Goal: Task Accomplishment & Management: Complete application form

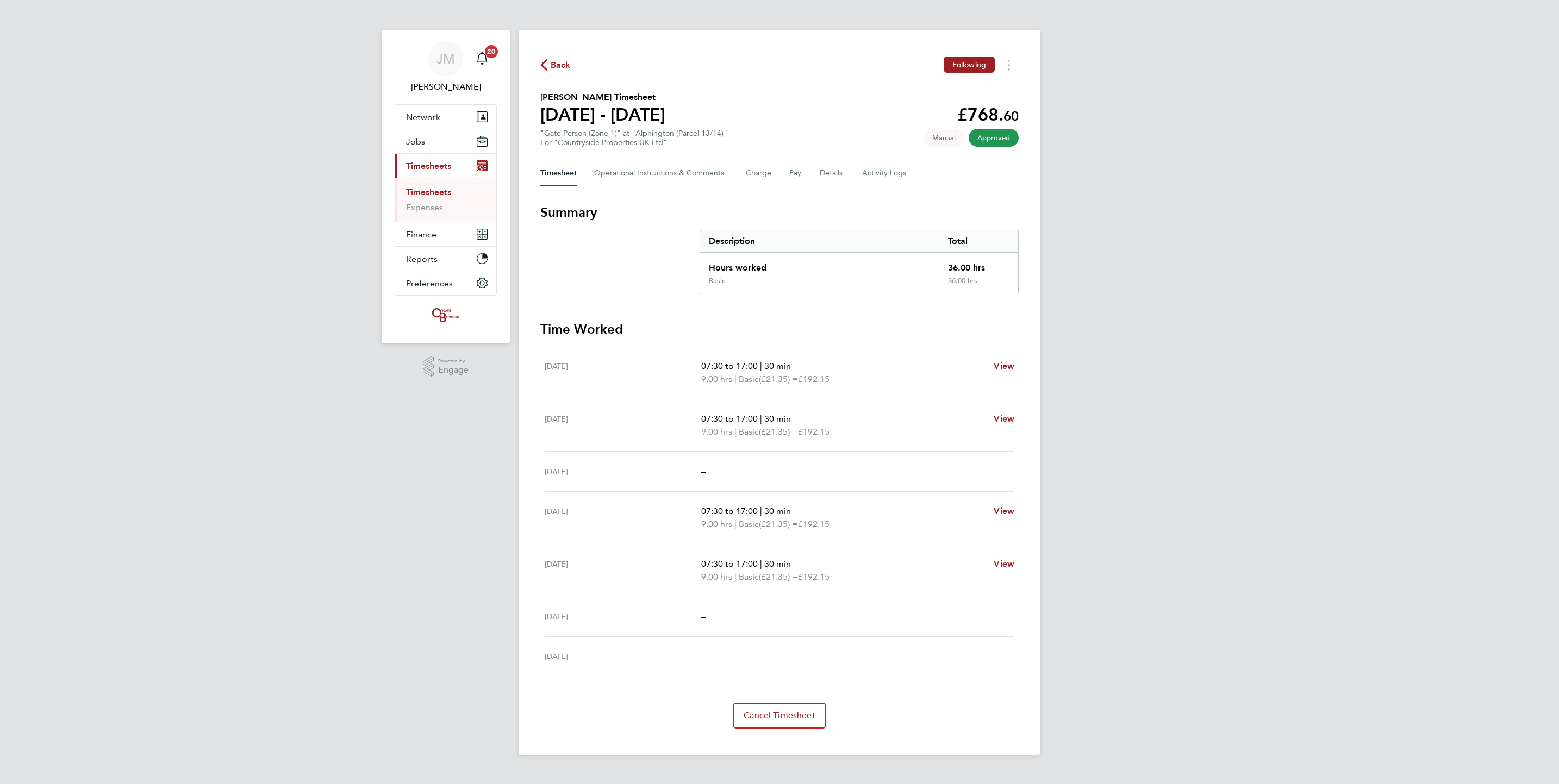
click at [435, 192] on link "Timesheets" at bounding box center [428, 192] width 45 height 11
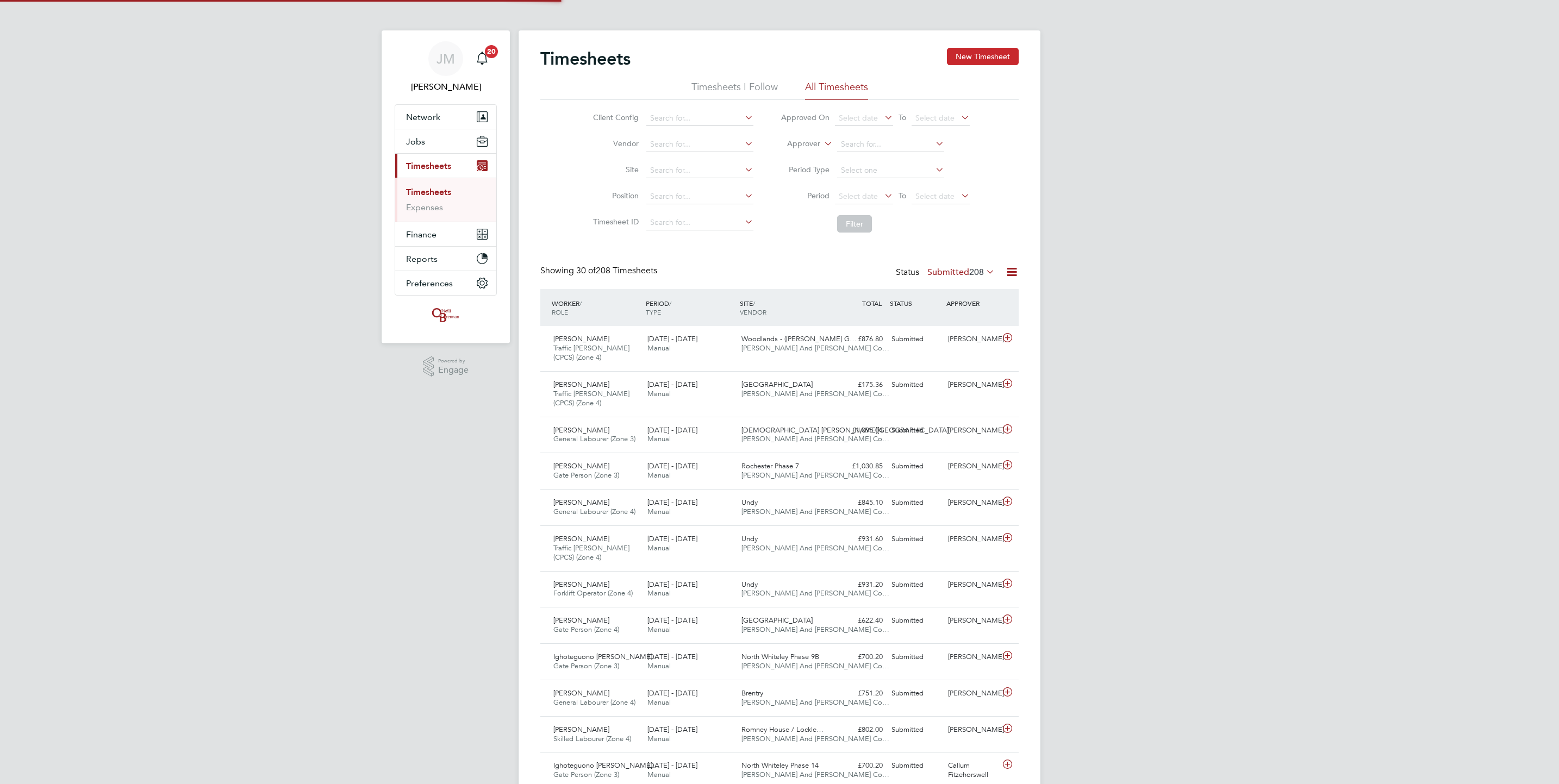
click at [973, 51] on button "New Timesheet" at bounding box center [982, 56] width 72 height 17
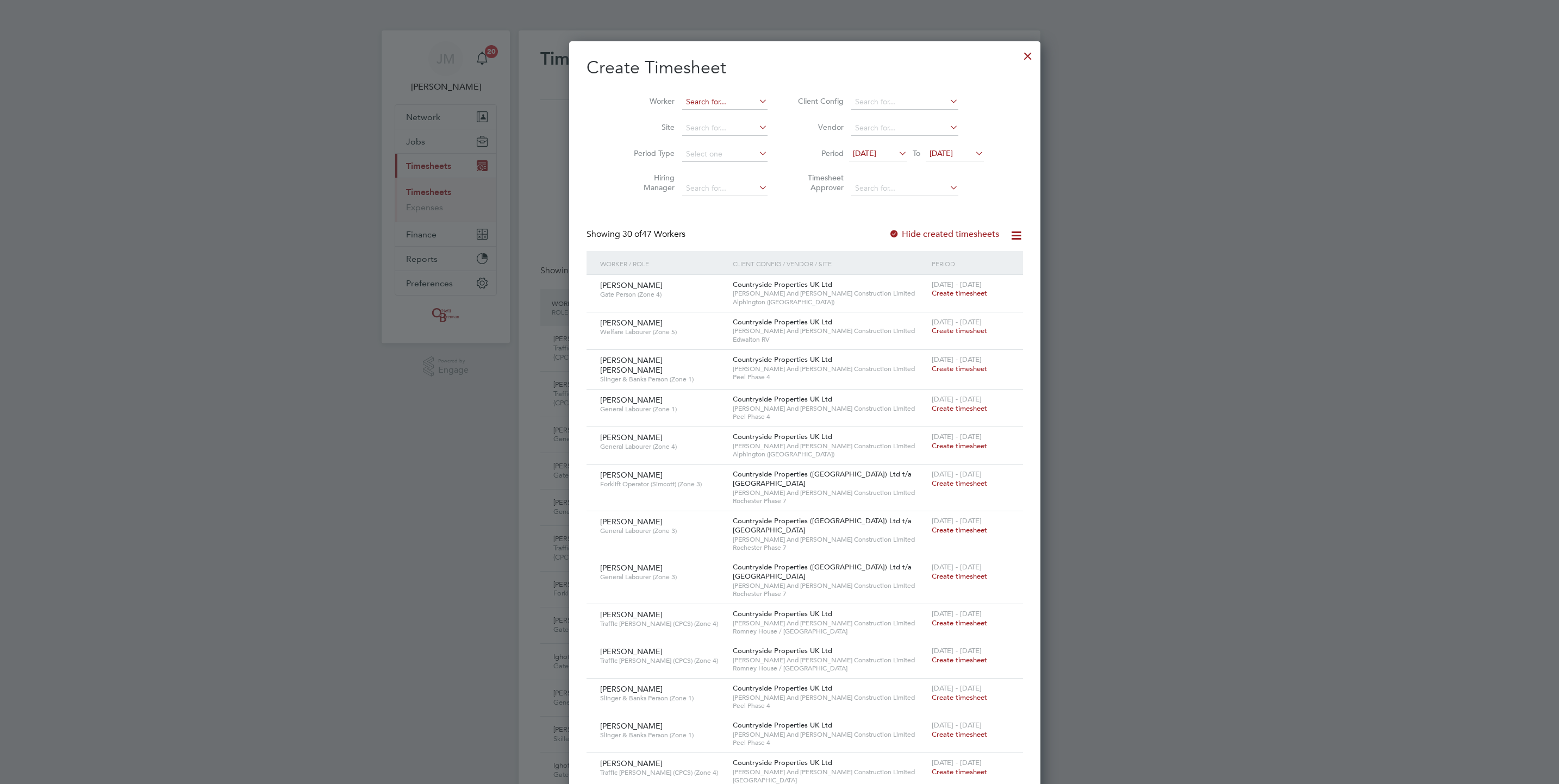
click at [690, 106] on input at bounding box center [725, 102] width 85 height 15
click at [655, 95] on li "Worker" at bounding box center [696, 102] width 169 height 26
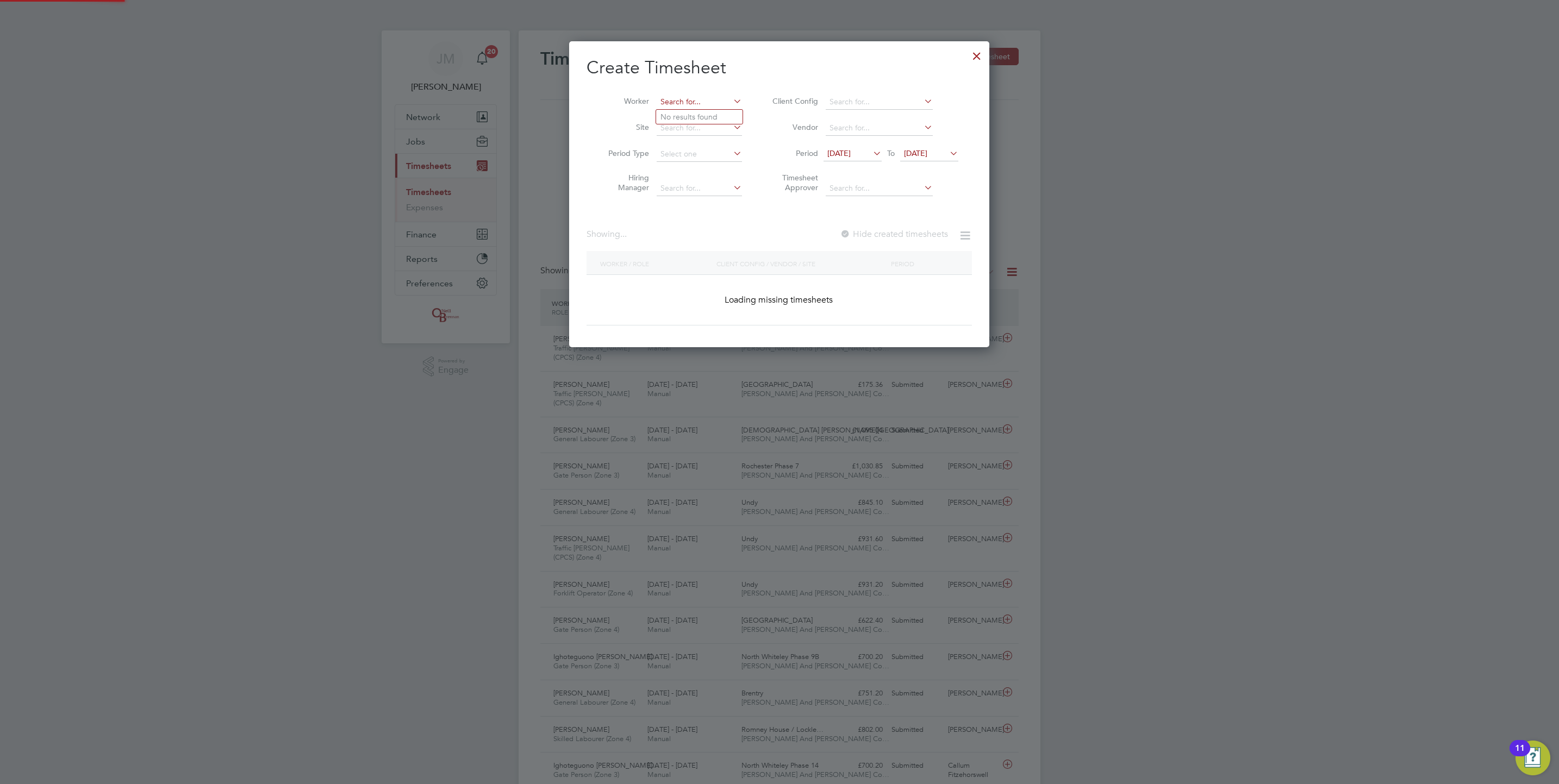
click at [664, 95] on input at bounding box center [699, 102] width 85 height 15
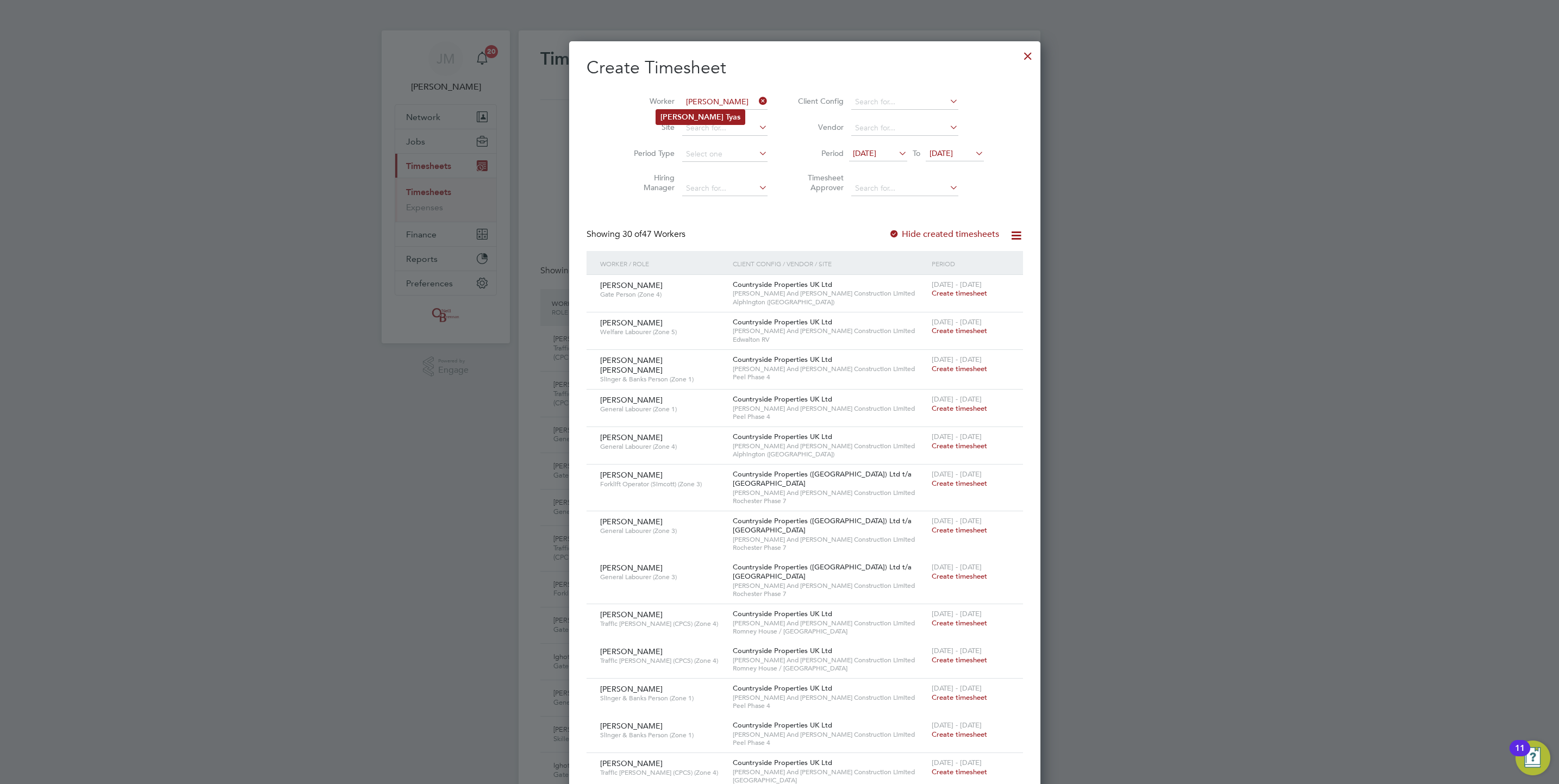
click at [661, 118] on b "Stephen" at bounding box center [692, 117] width 63 height 9
type input "Stephen Tyas"
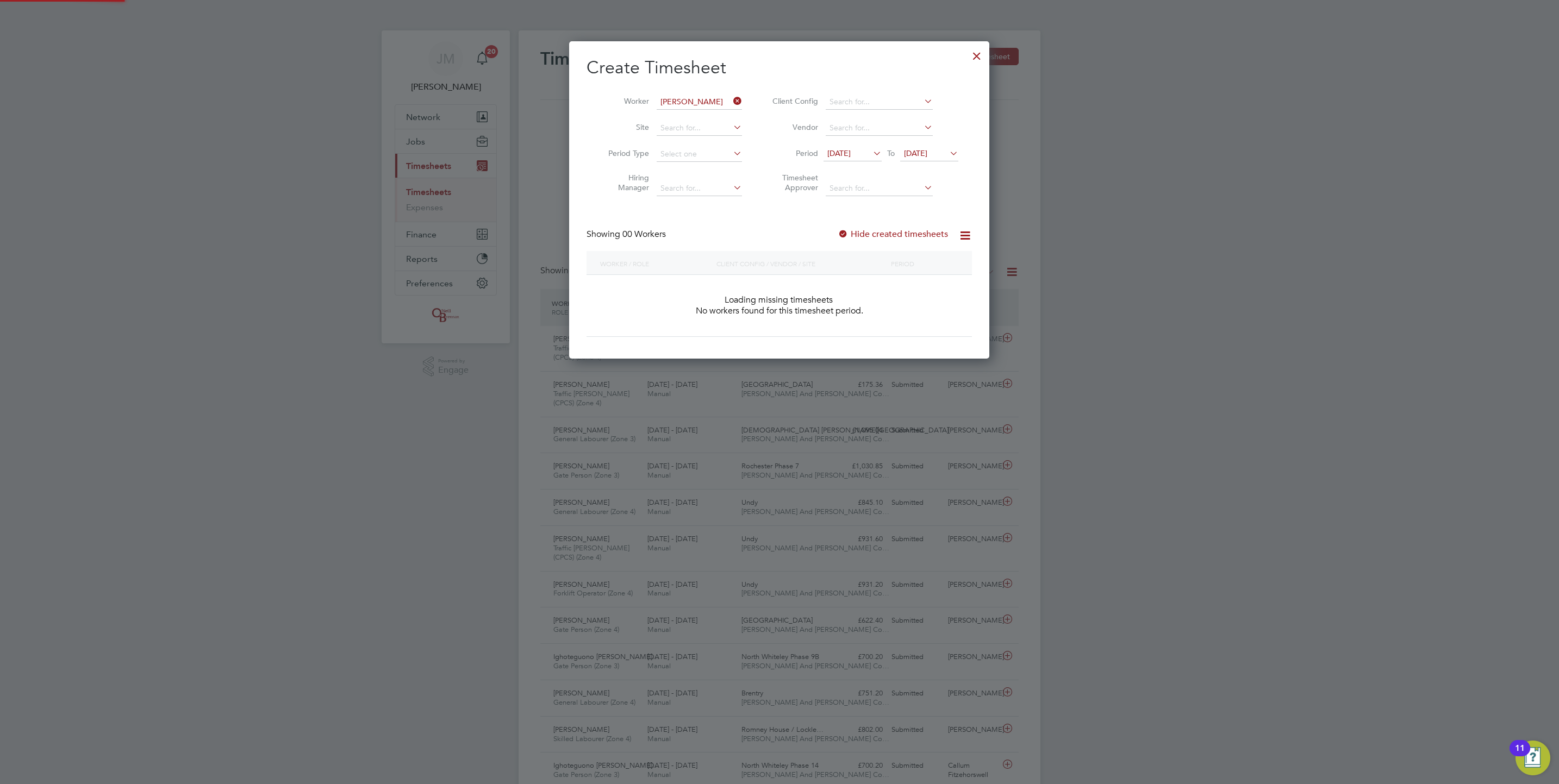
scroll to position [308, 421]
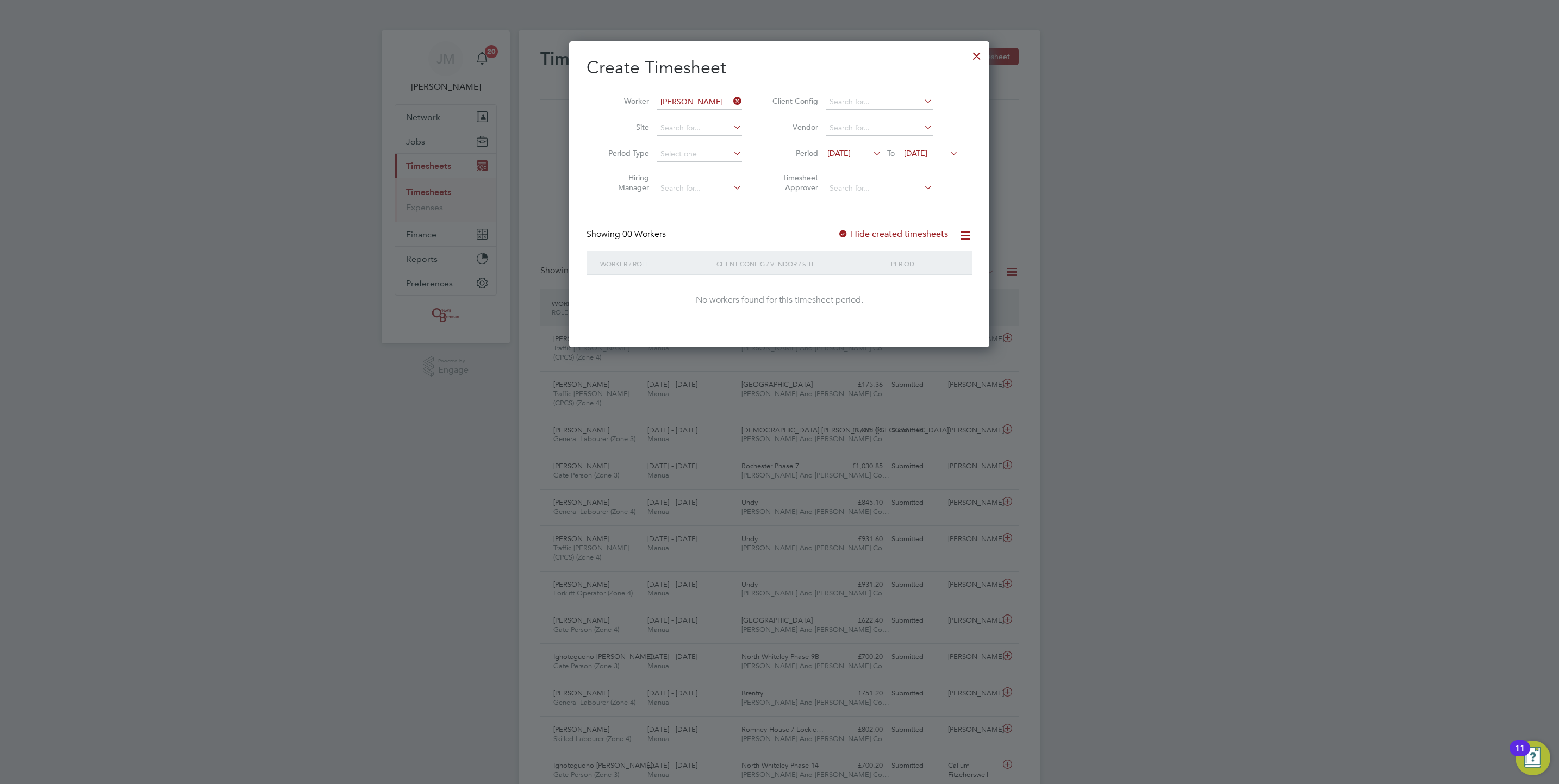
click at [934, 240] on div "Hide created timesheets" at bounding box center [893, 234] width 112 height 11
click at [930, 235] on label "Hide created timesheets" at bounding box center [892, 234] width 110 height 11
click at [946, 146] on span "19 Aug 2025" at bounding box center [929, 154] width 58 height 14
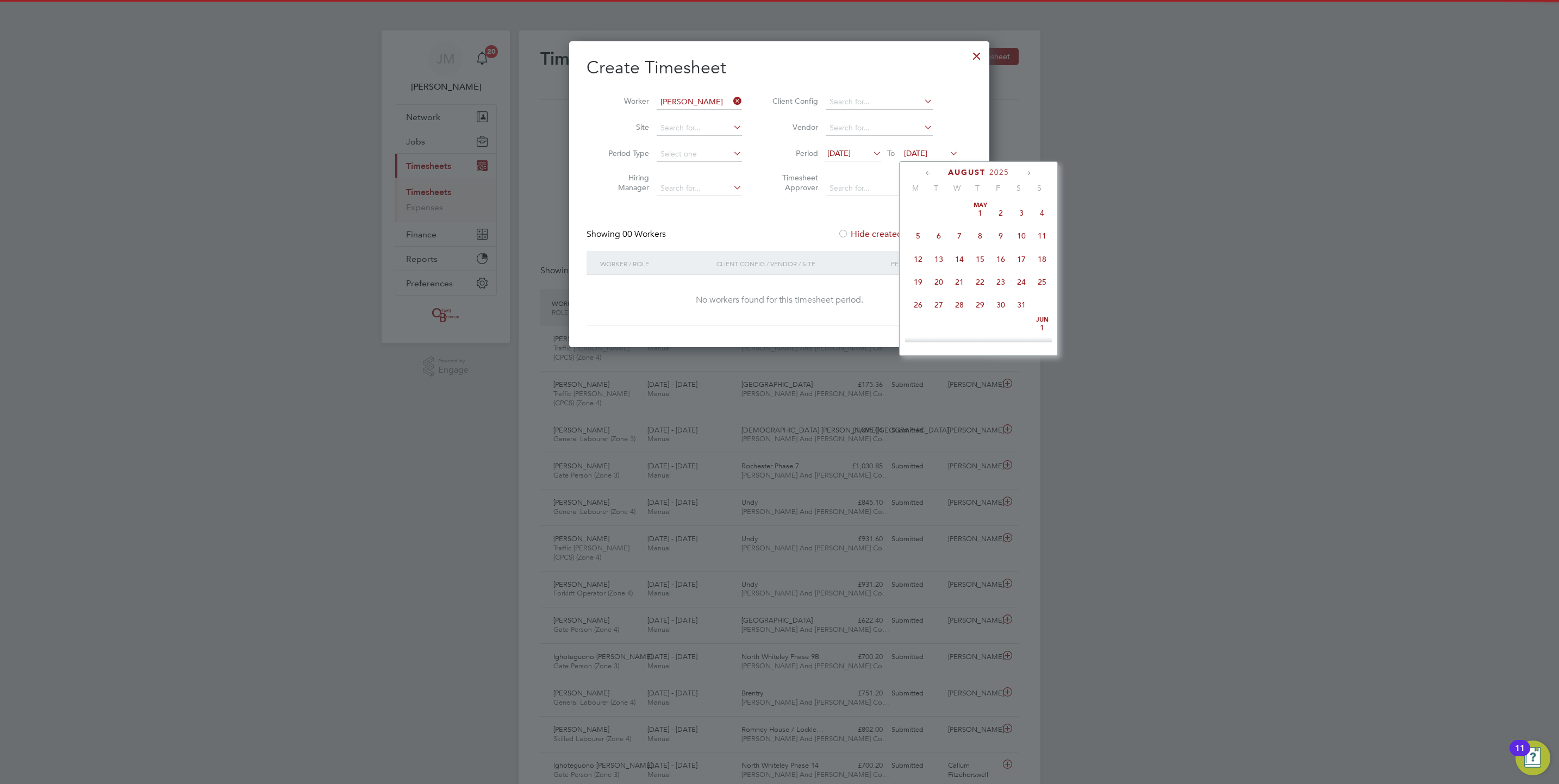
scroll to position [395, 0]
click at [1040, 288] on span "31" at bounding box center [1042, 276] width 20 height 20
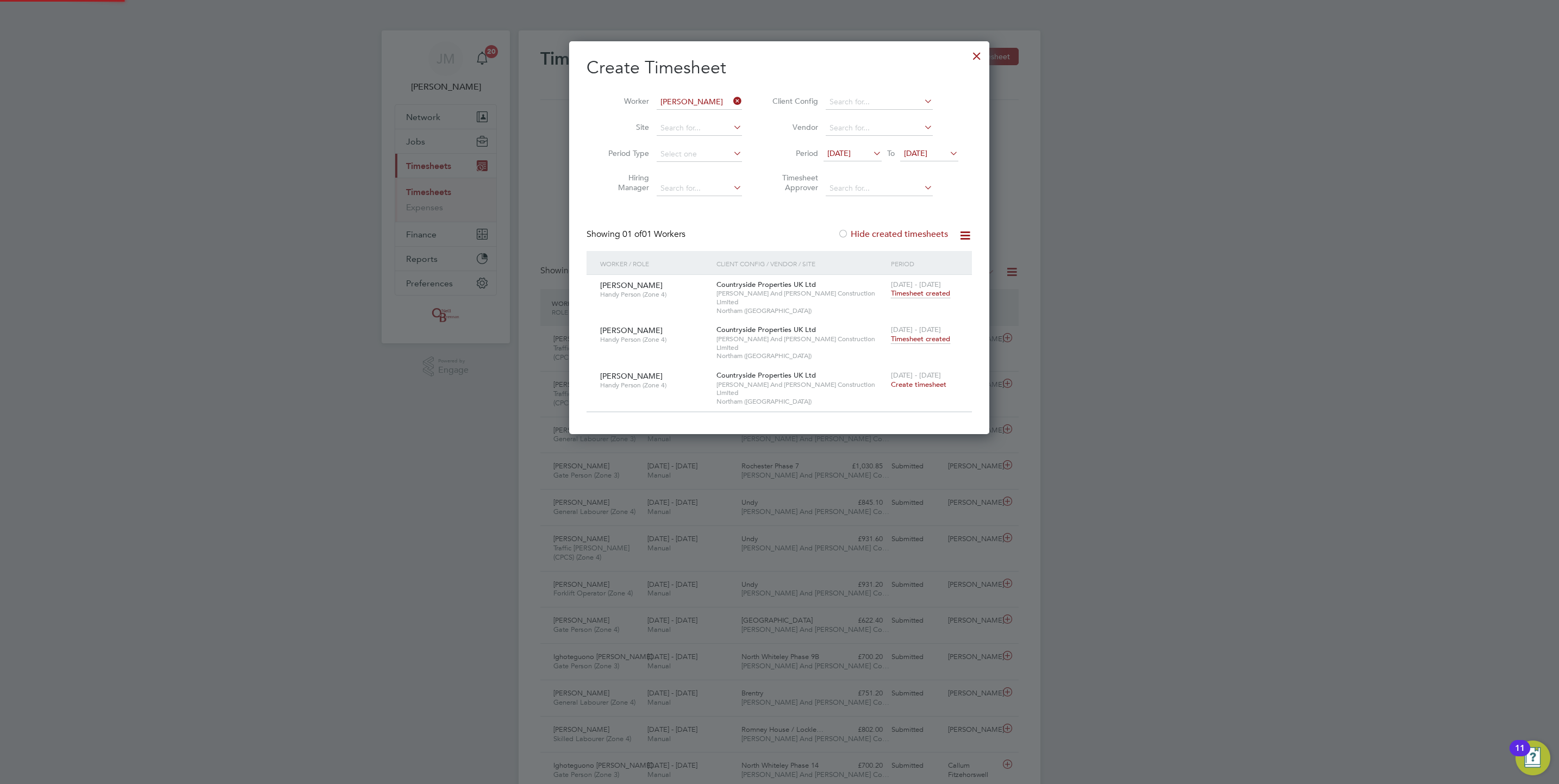
scroll to position [368, 421]
click at [942, 334] on span "Timesheet created" at bounding box center [921, 339] width 59 height 10
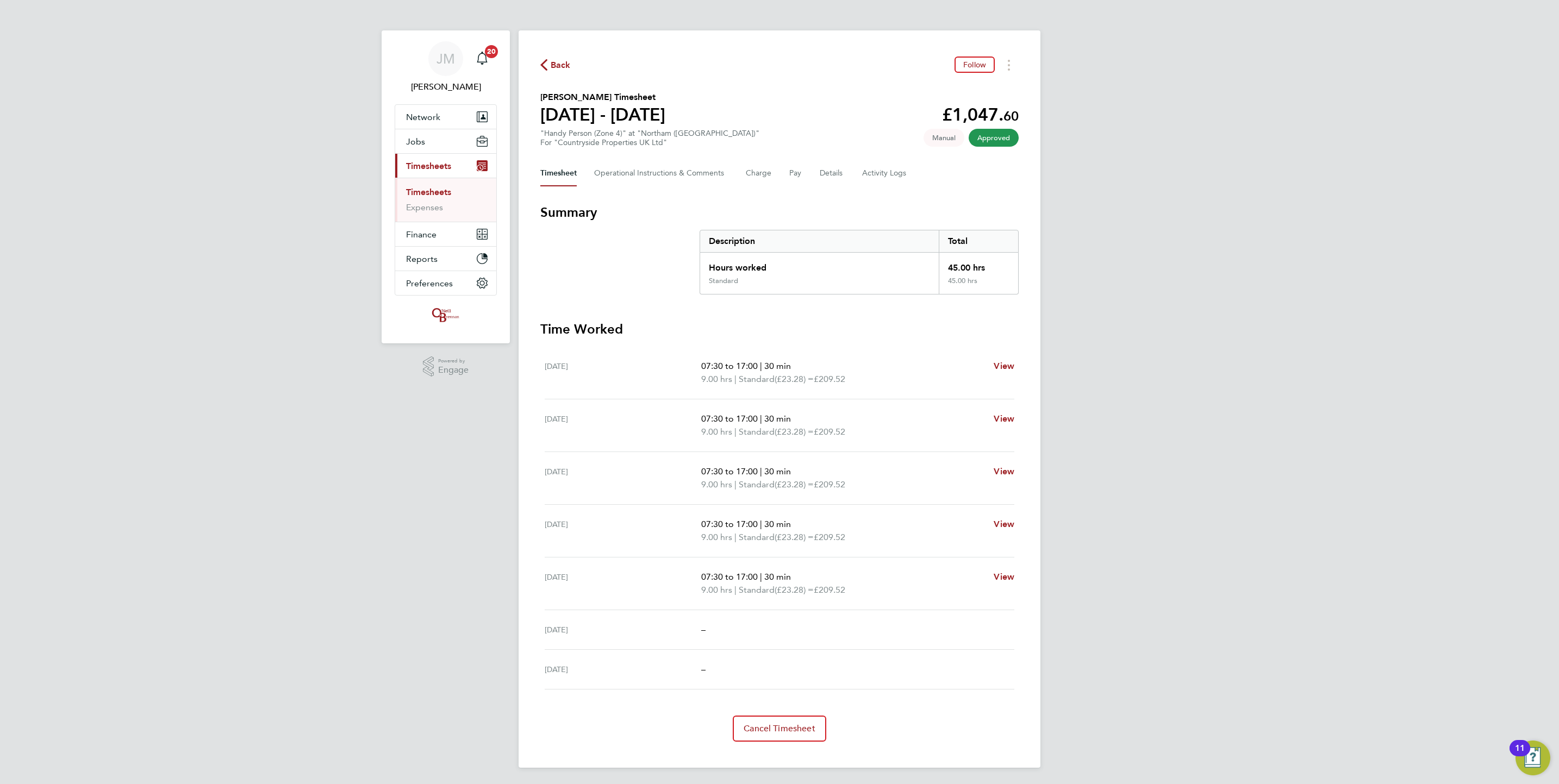
click at [421, 192] on link "Timesheets" at bounding box center [428, 192] width 45 height 11
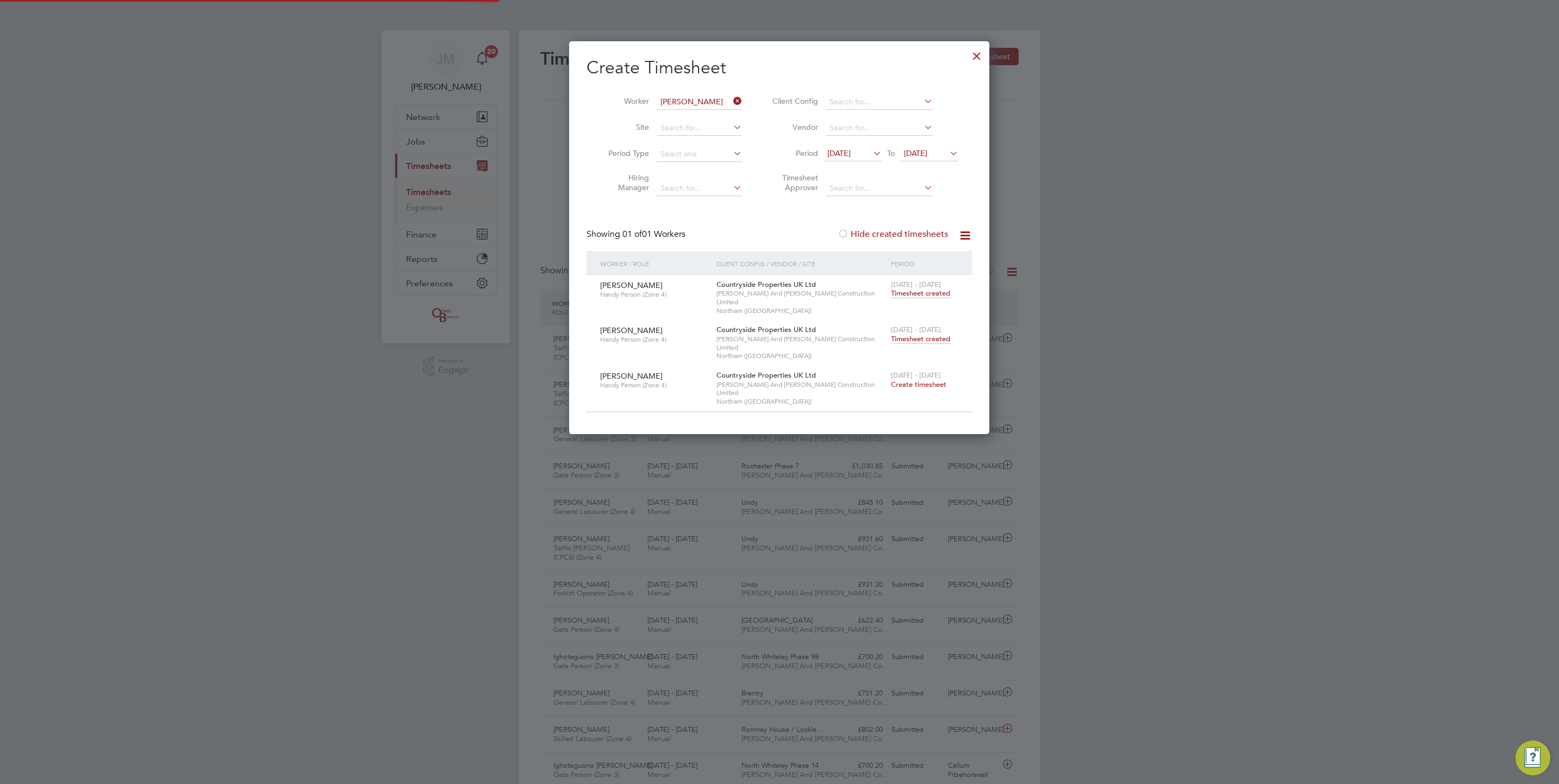
scroll to position [28, 95]
click at [731, 102] on icon at bounding box center [731, 100] width 0 height 15
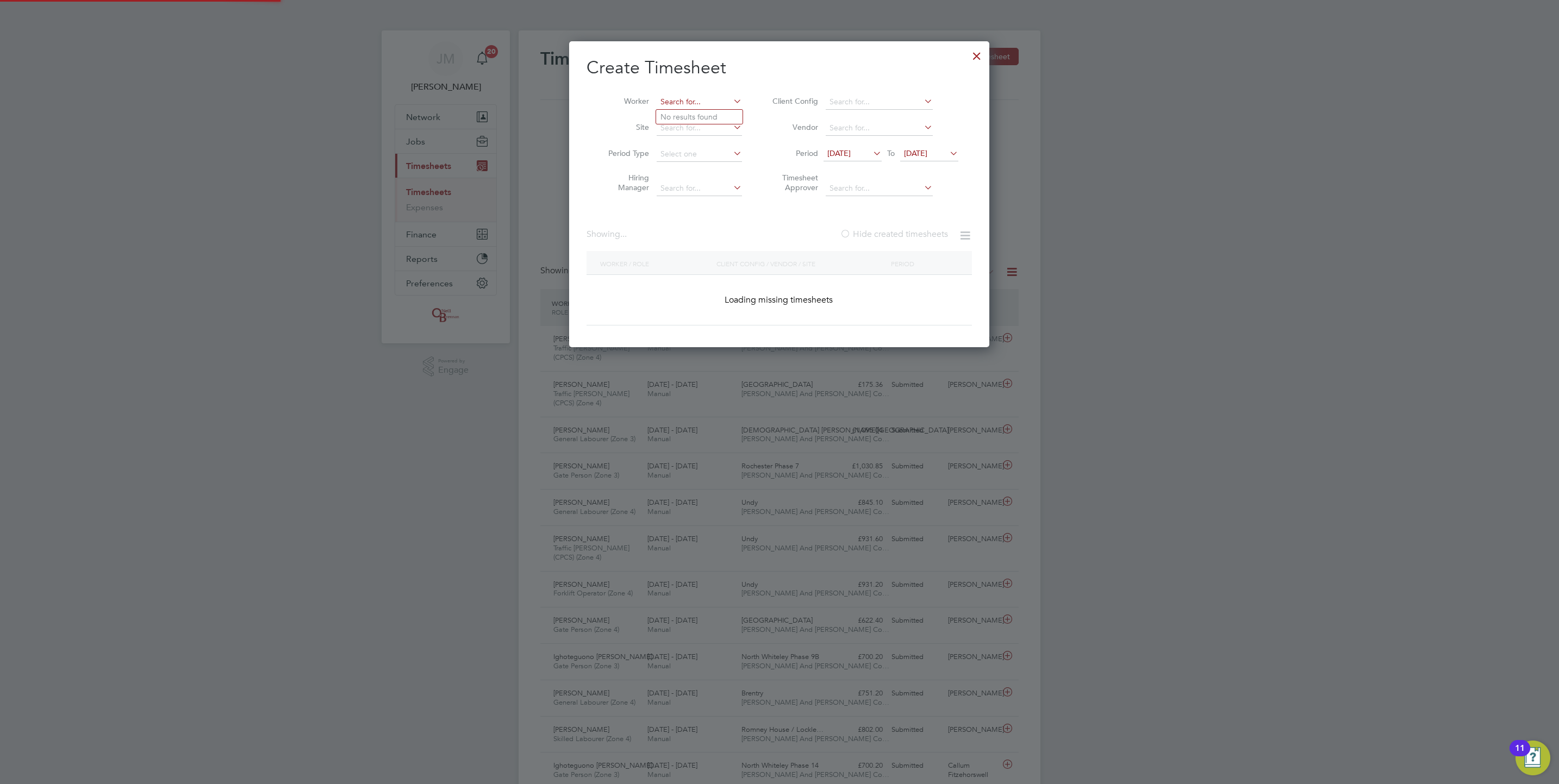
click at [703, 102] on input at bounding box center [699, 102] width 85 height 15
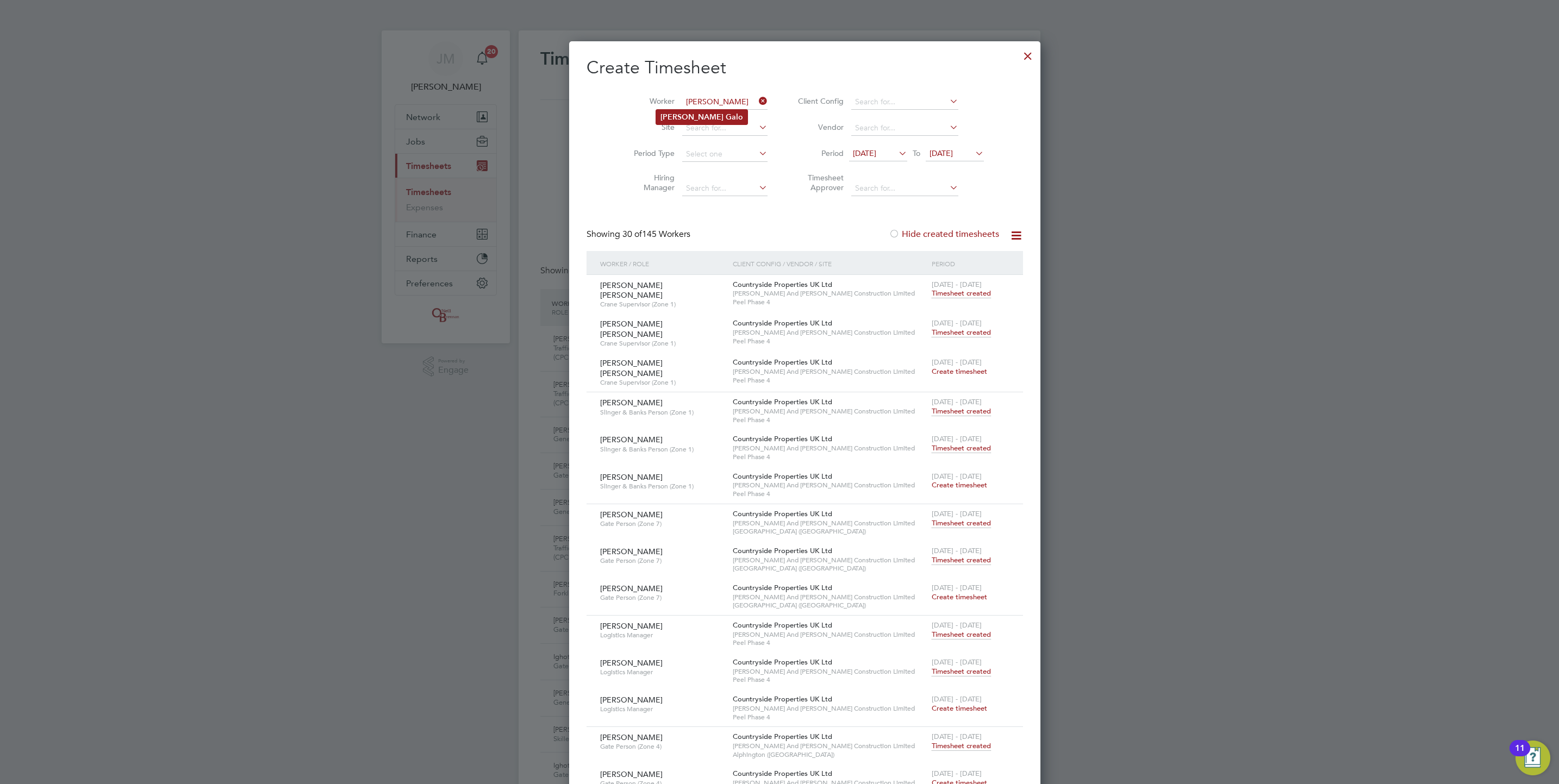
click at [713, 114] on li "David Galo" at bounding box center [701, 117] width 91 height 14
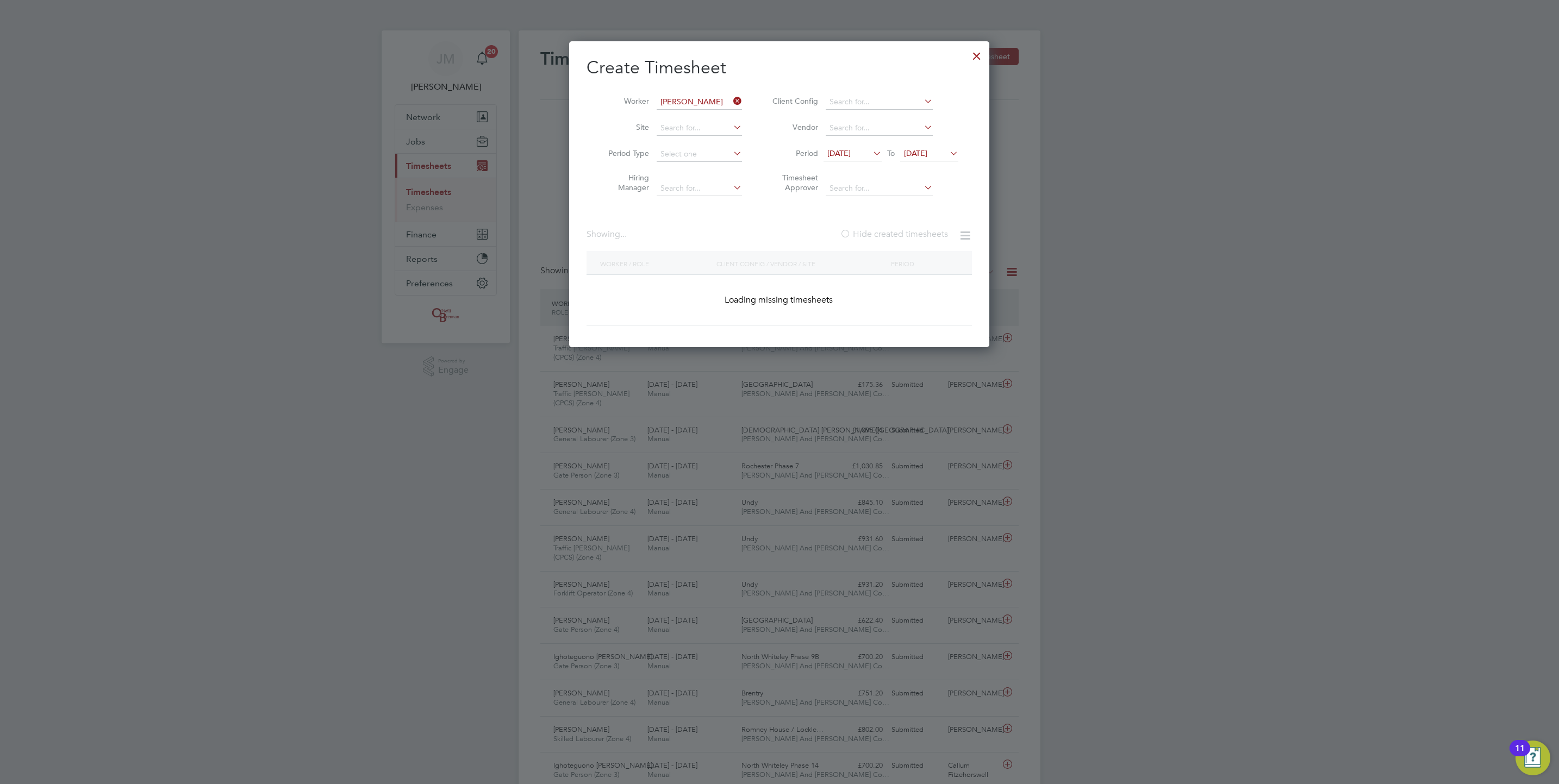
type input "David Galo"
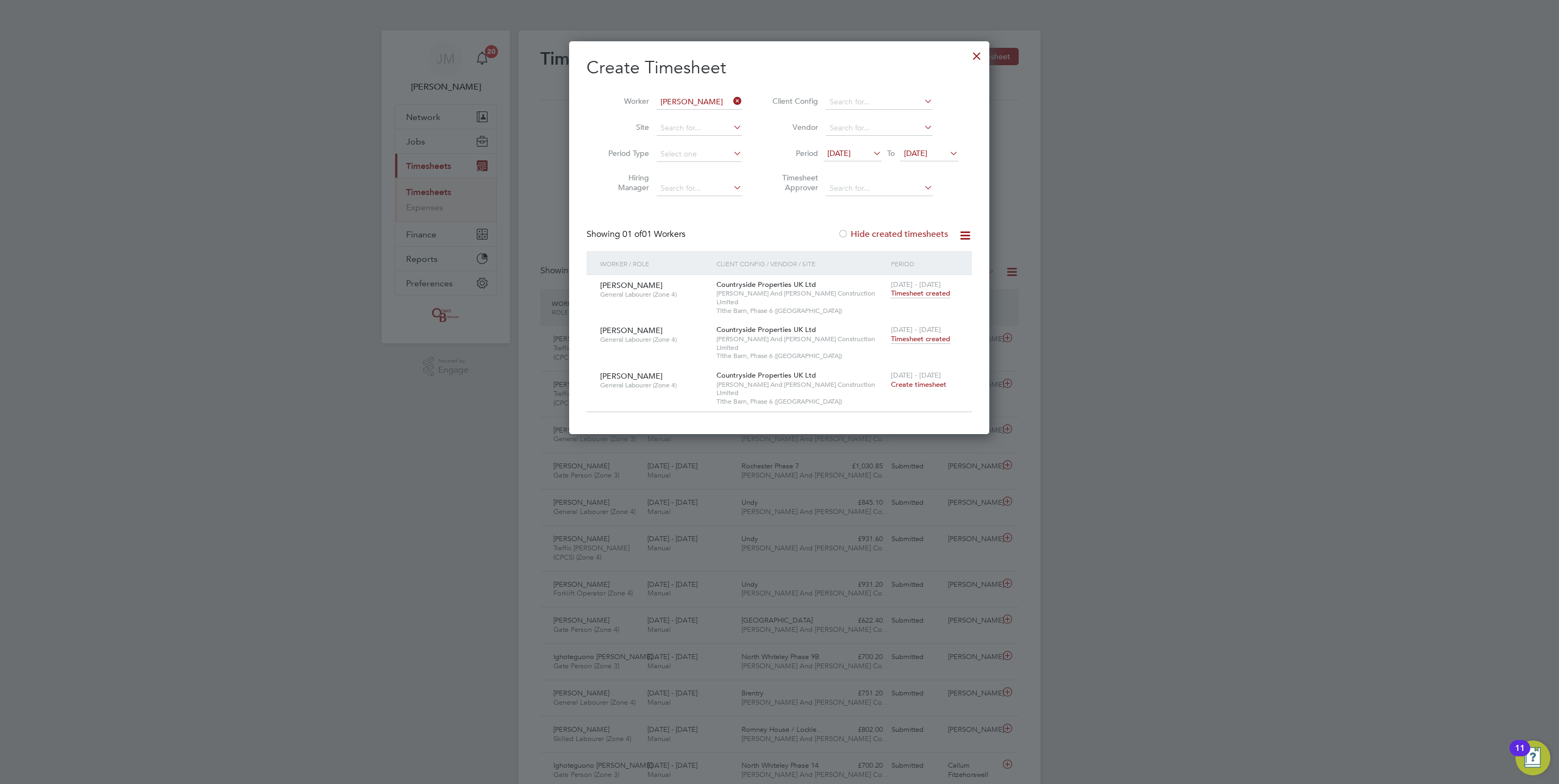
click at [918, 334] on span "Timesheet created" at bounding box center [921, 339] width 59 height 10
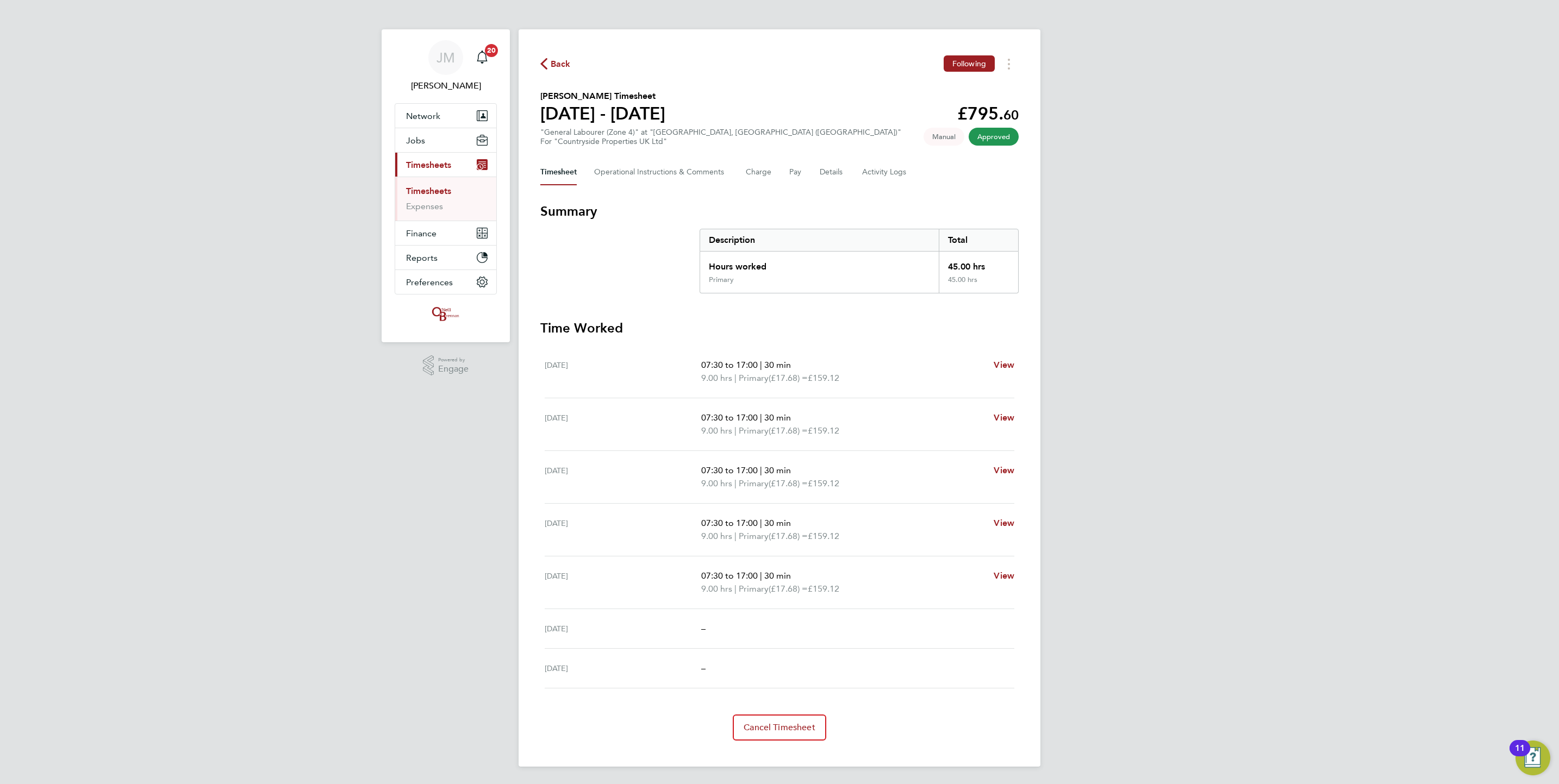
click at [426, 190] on link "Timesheets" at bounding box center [428, 191] width 45 height 11
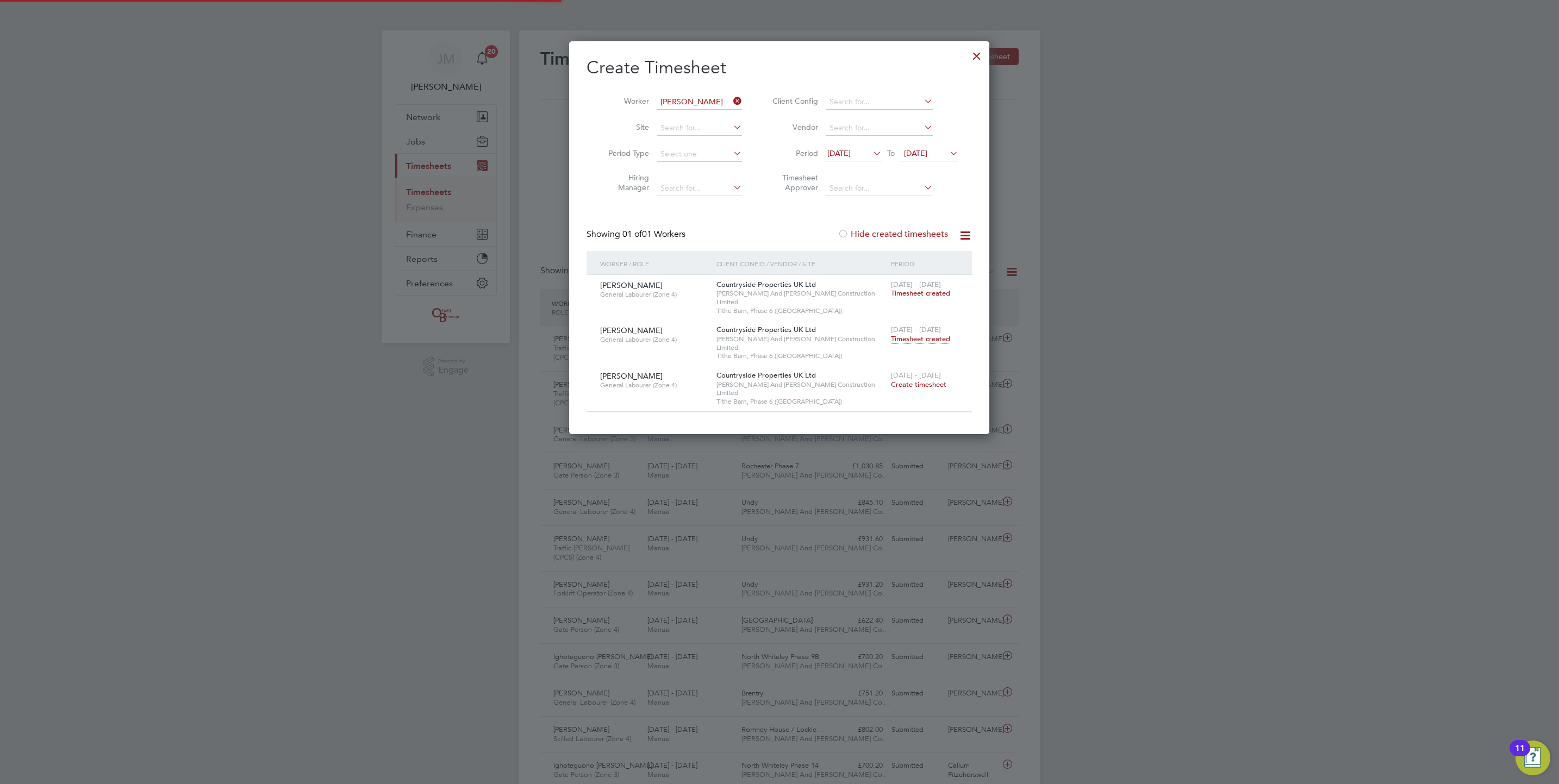
scroll to position [5, 5]
click at [731, 100] on icon at bounding box center [731, 100] width 0 height 15
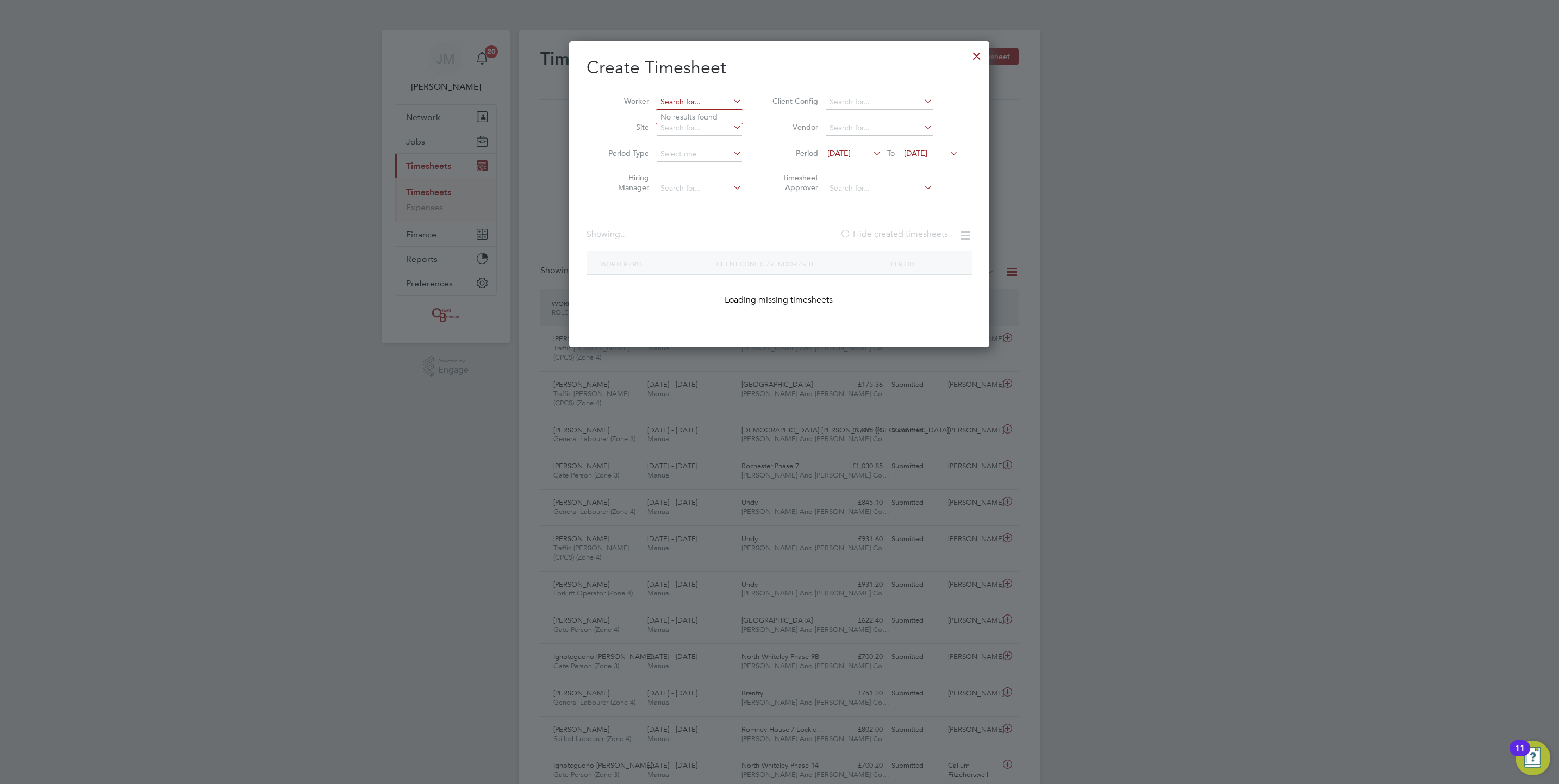
click at [705, 102] on input at bounding box center [699, 102] width 85 height 15
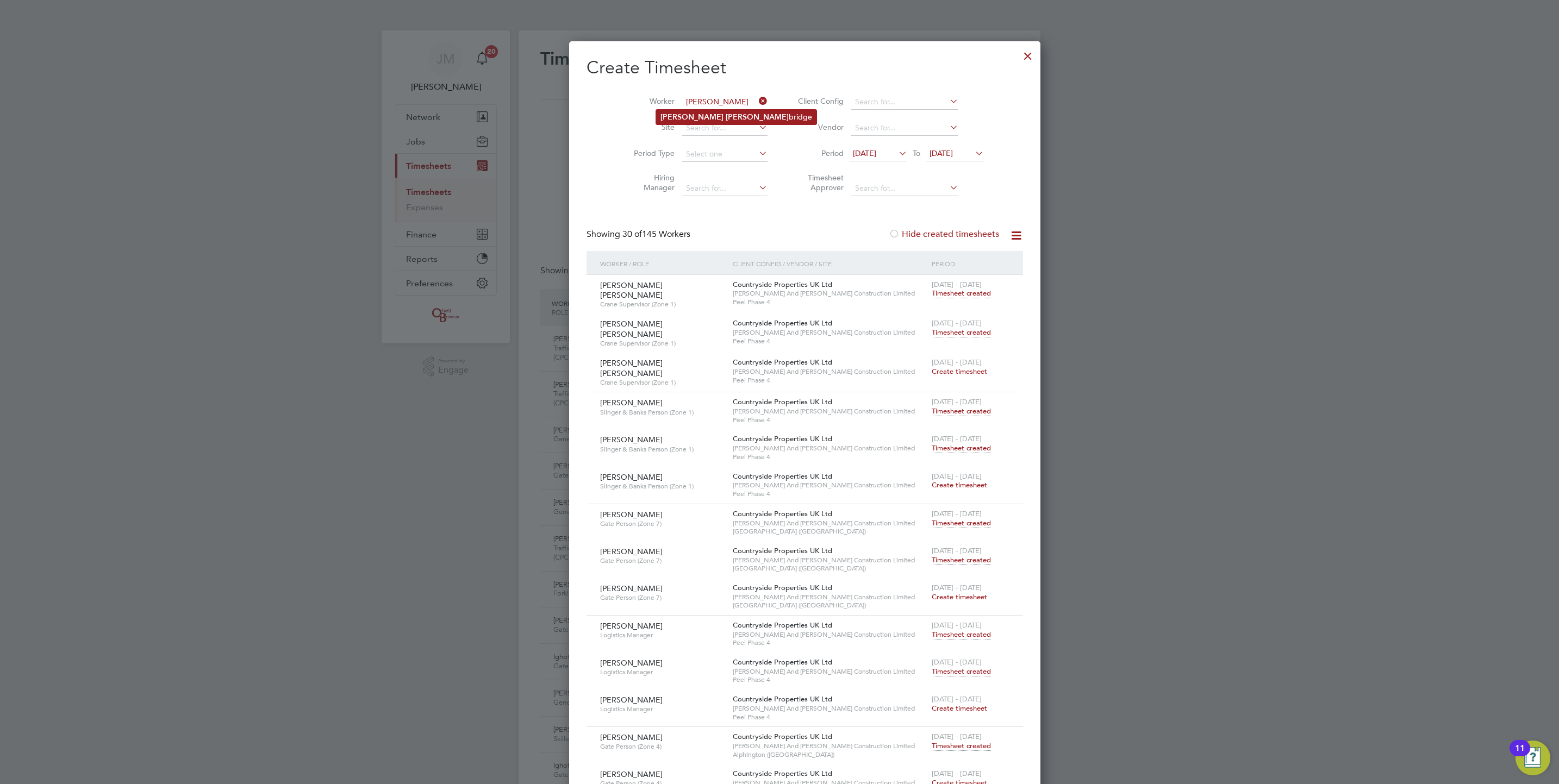
click at [719, 115] on li "Richard Bain bridge" at bounding box center [736, 117] width 160 height 14
type input "Richard Bainbridge"
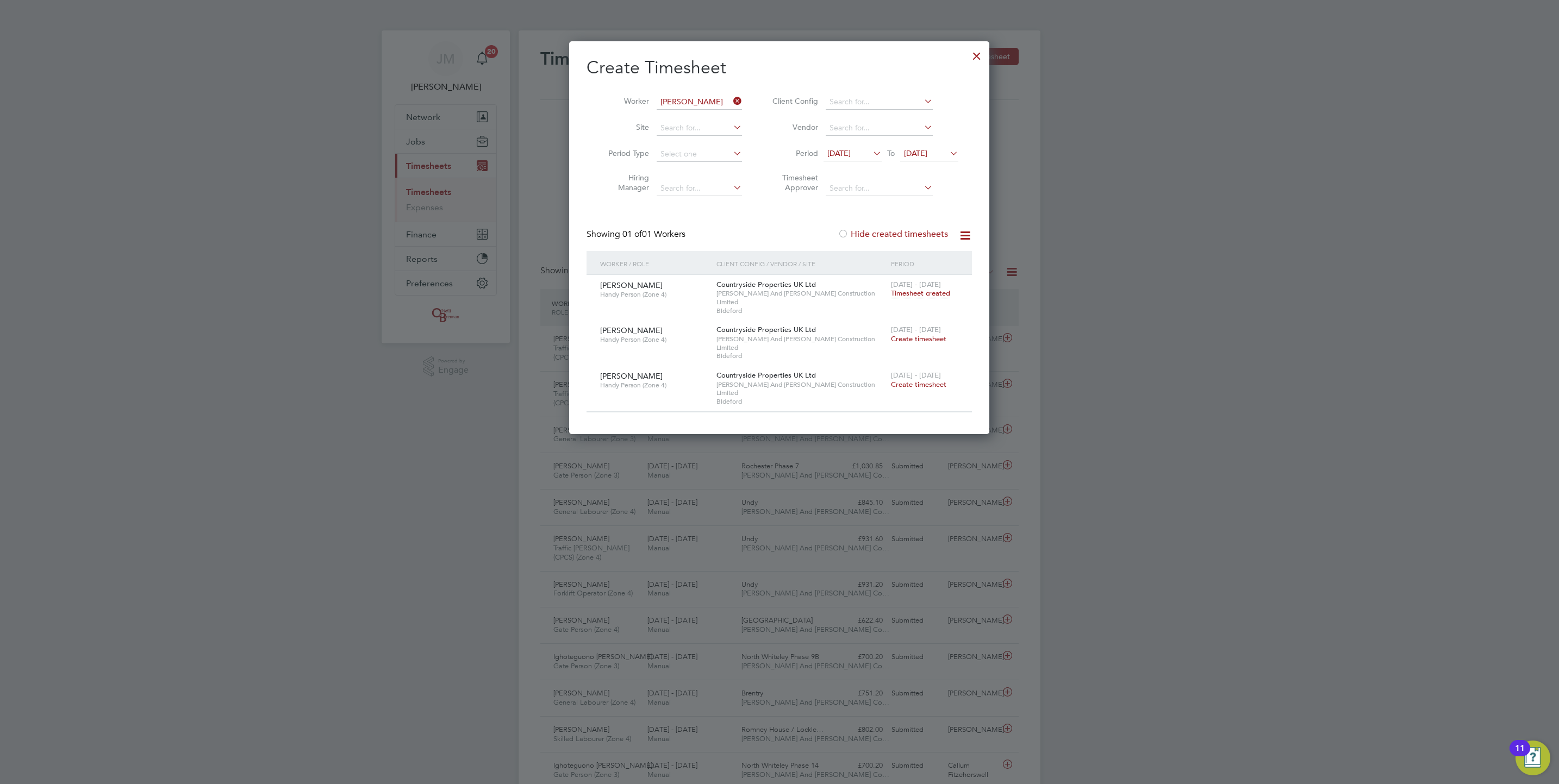
click at [927, 334] on span "Create timesheet" at bounding box center [919, 339] width 55 height 9
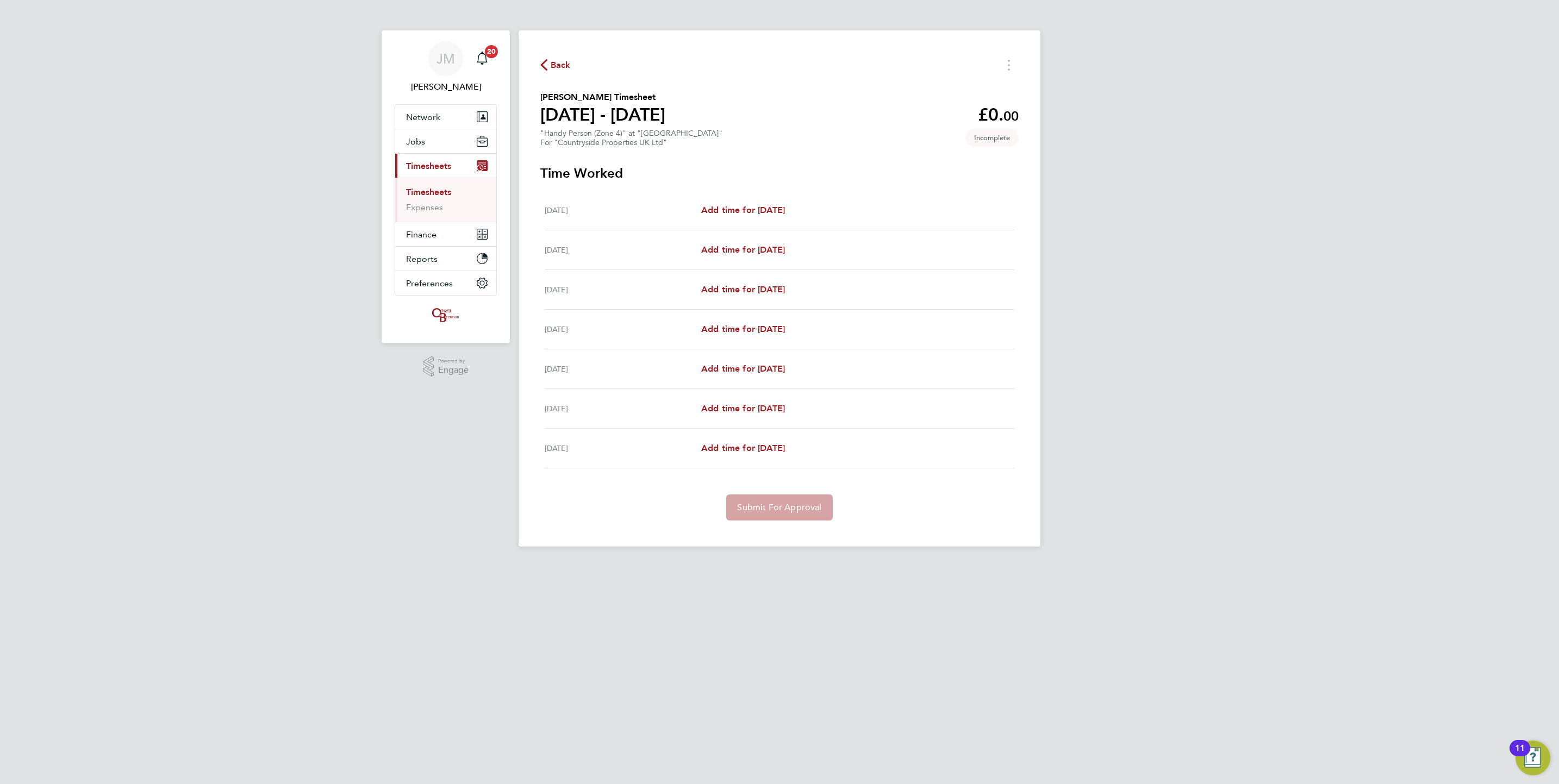
click at [736, 200] on div "Mon 18 Aug Add time for Mon 18 Aug Add time for Mon 18 Aug" at bounding box center [779, 211] width 470 height 39
click at [768, 213] on span "Add time for Mon 18 Aug" at bounding box center [743, 210] width 83 height 11
select select "30"
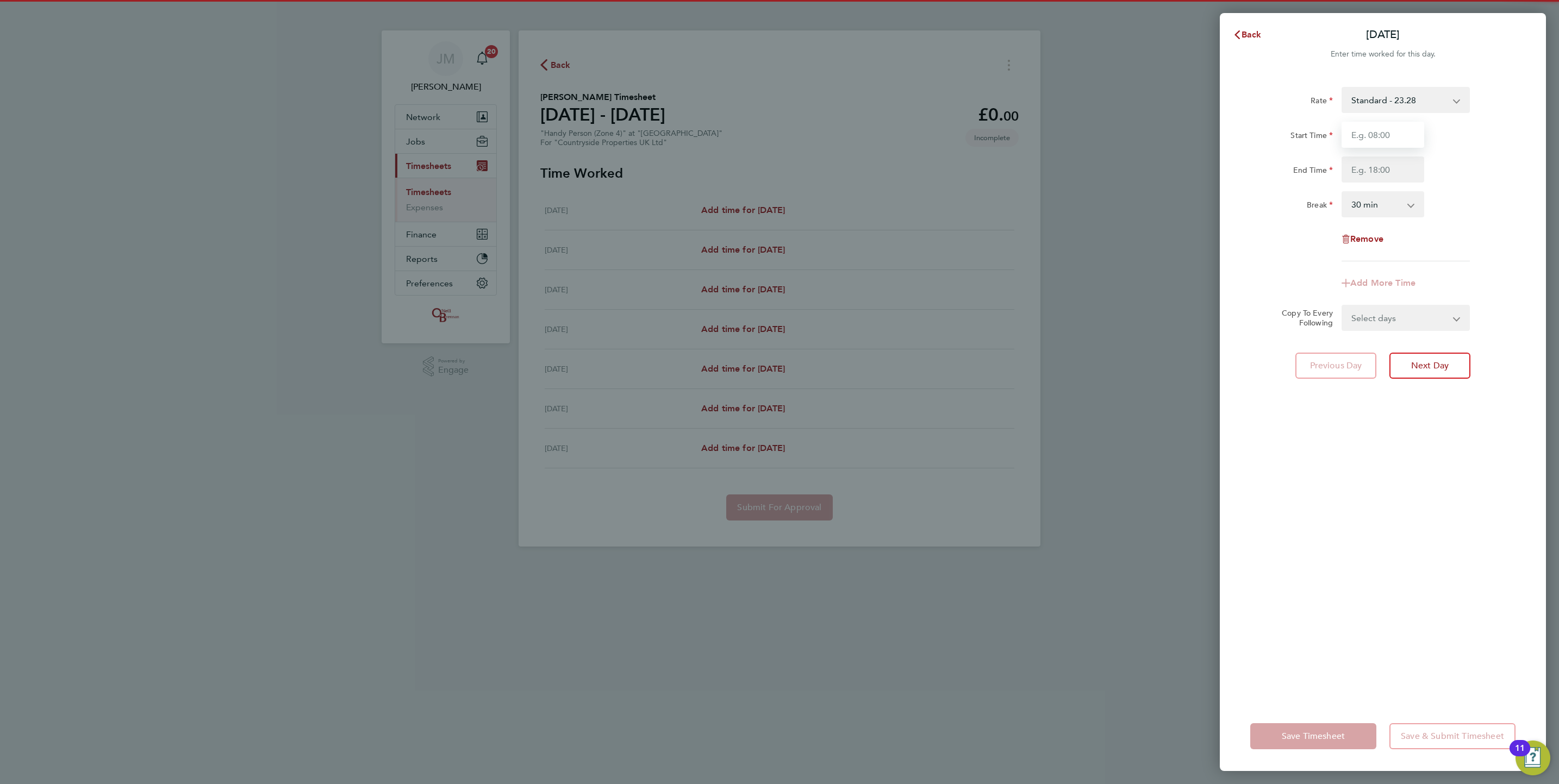
click at [1378, 137] on input "Start Time" at bounding box center [1383, 135] width 83 height 26
type input "07:30"
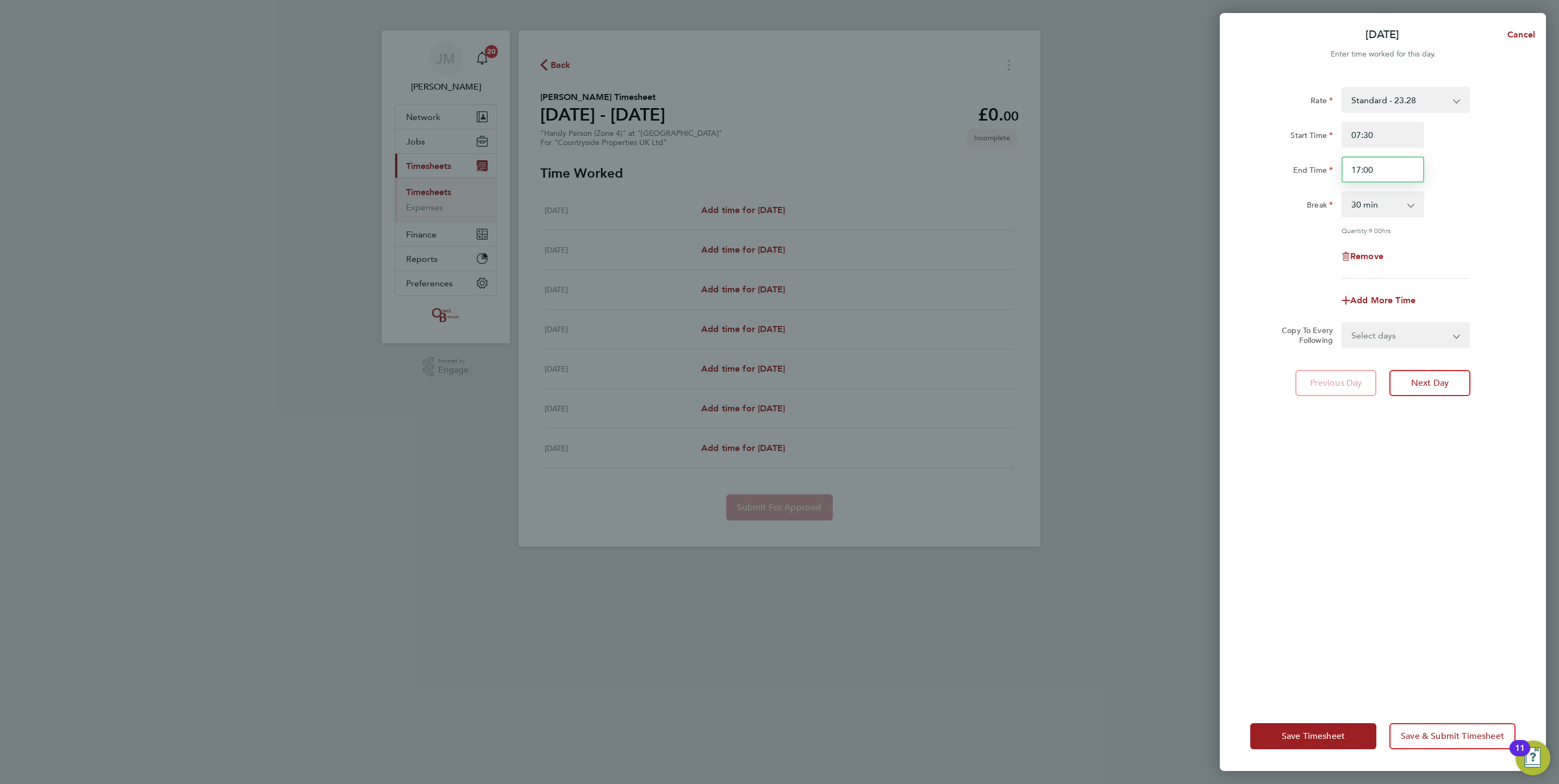
click at [1384, 172] on input "17:00" at bounding box center [1383, 169] width 83 height 26
type input "16:00"
click at [1459, 265] on div "Rate Standard - 23.28 Start Time 07:30 End Time 16:00 Break 0 min 15 min 30 min…" at bounding box center [1383, 183] width 265 height 192
click at [1442, 339] on select "Select days Day Weekday (Mon-Fri) Weekend (Sat-Sun) Tuesday Wednesday Thursday …" at bounding box center [1399, 335] width 114 height 24
select select "WEEKDAY"
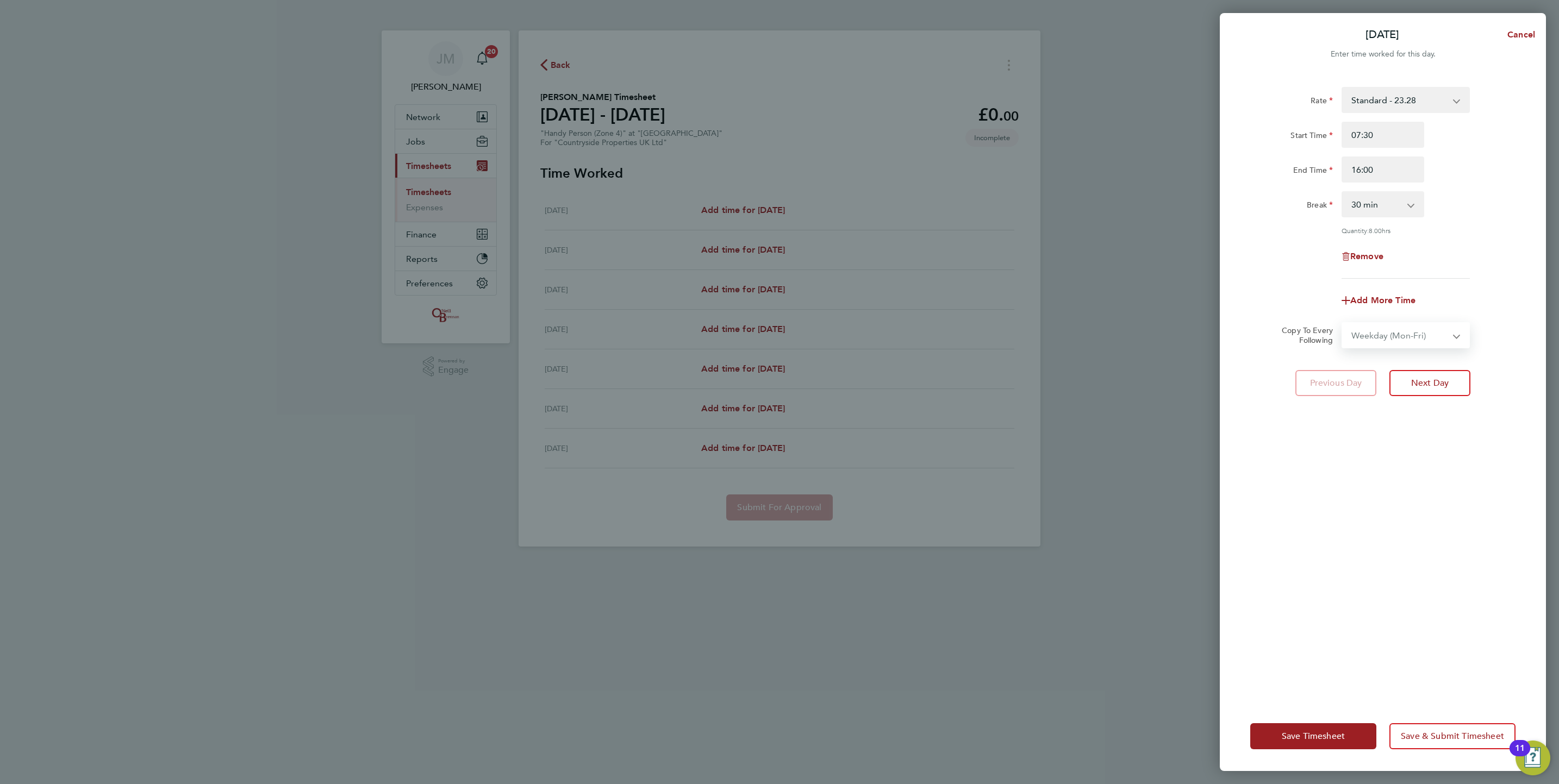
click at [1342, 323] on select "Select days Day Weekday (Mon-Fri) Weekend (Sat-Sun) Tuesday Wednesday Thursday …" at bounding box center [1399, 335] width 114 height 24
select select "2025-08-24"
click at [1332, 728] on button "Save Timesheet" at bounding box center [1313, 737] width 126 height 26
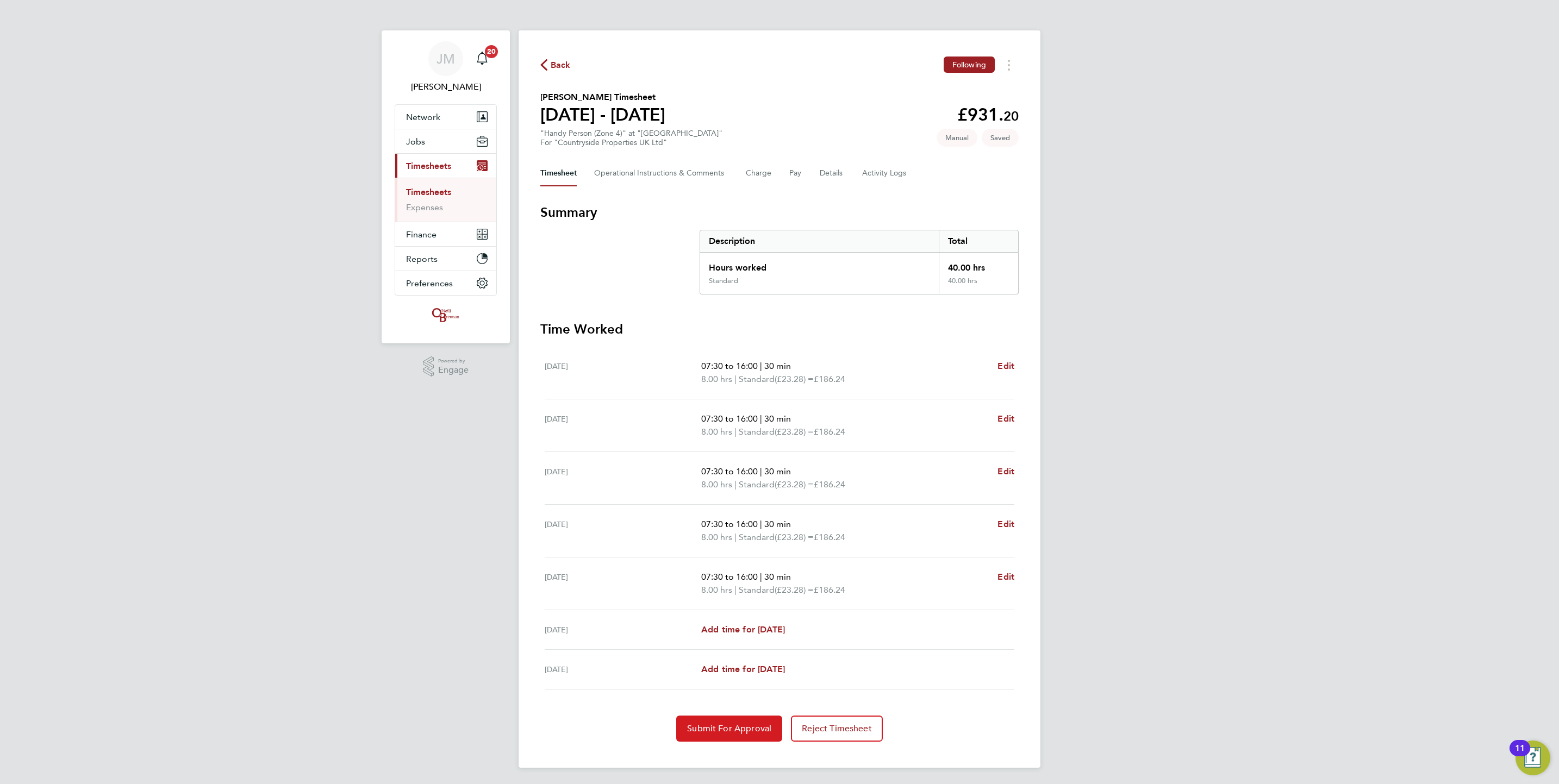
click at [727, 733] on span "Submit For Approval" at bounding box center [729, 729] width 84 height 11
drag, startPoint x: 440, startPoint y: 193, endPoint x: 472, endPoint y: 186, distance: 32.8
click at [440, 193] on link "Timesheets" at bounding box center [428, 192] width 45 height 11
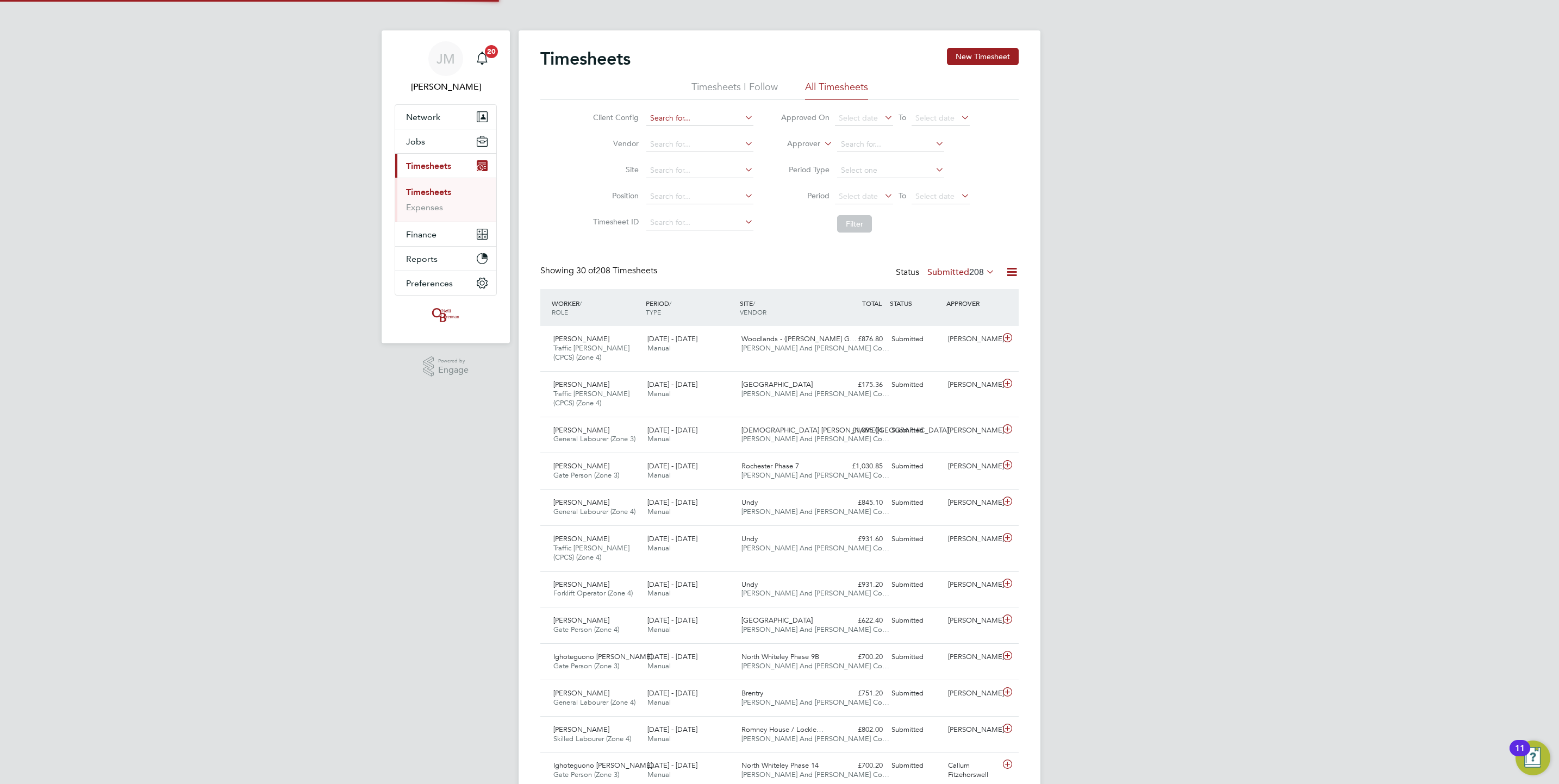
scroll to position [28, 95]
click at [972, 62] on button "New Timesheet" at bounding box center [982, 56] width 72 height 17
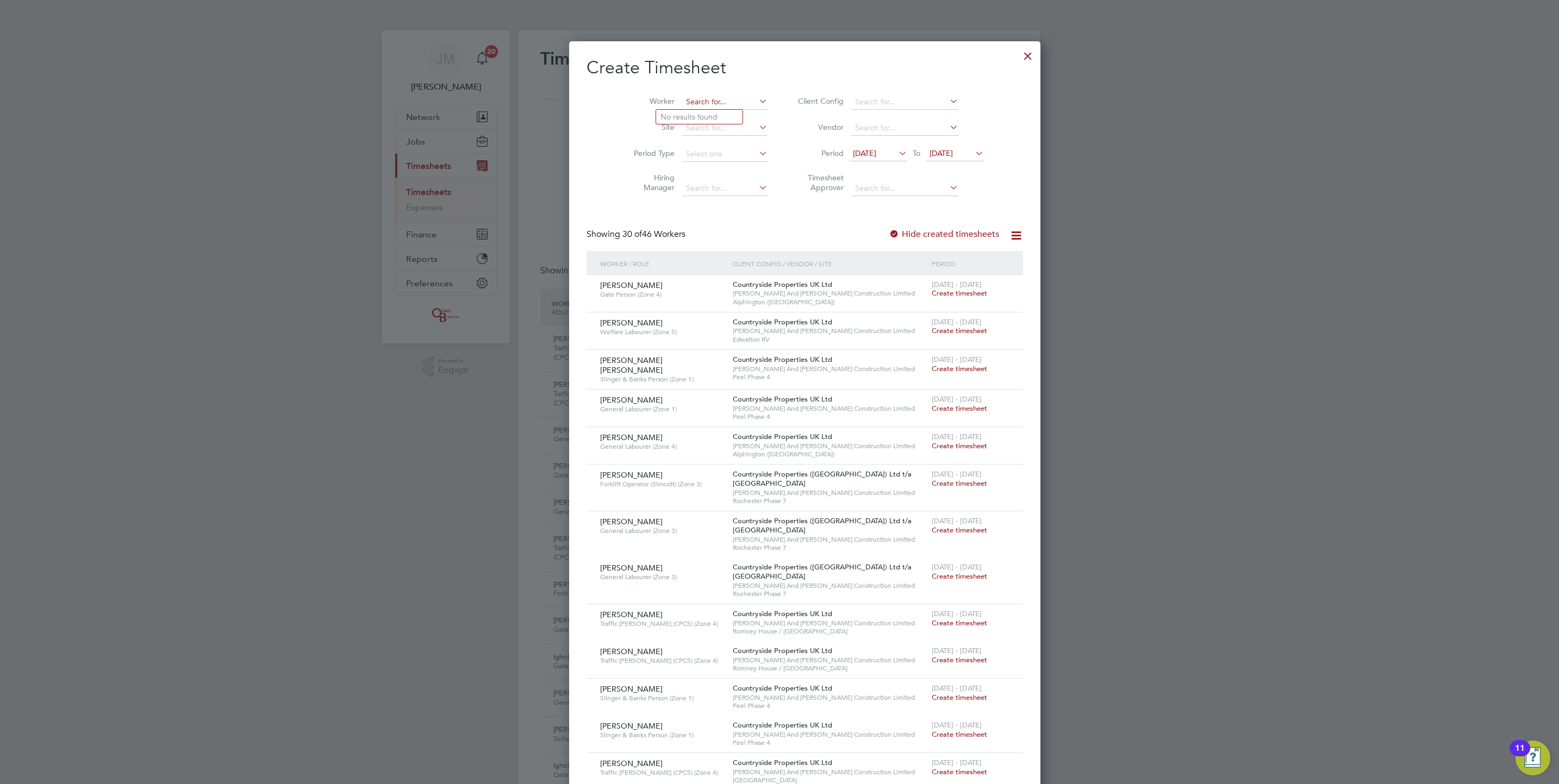
click at [703, 104] on input at bounding box center [725, 102] width 85 height 15
click at [703, 116] on li "Phil Nation" at bounding box center [699, 117] width 87 height 14
type input "Phil Nation"
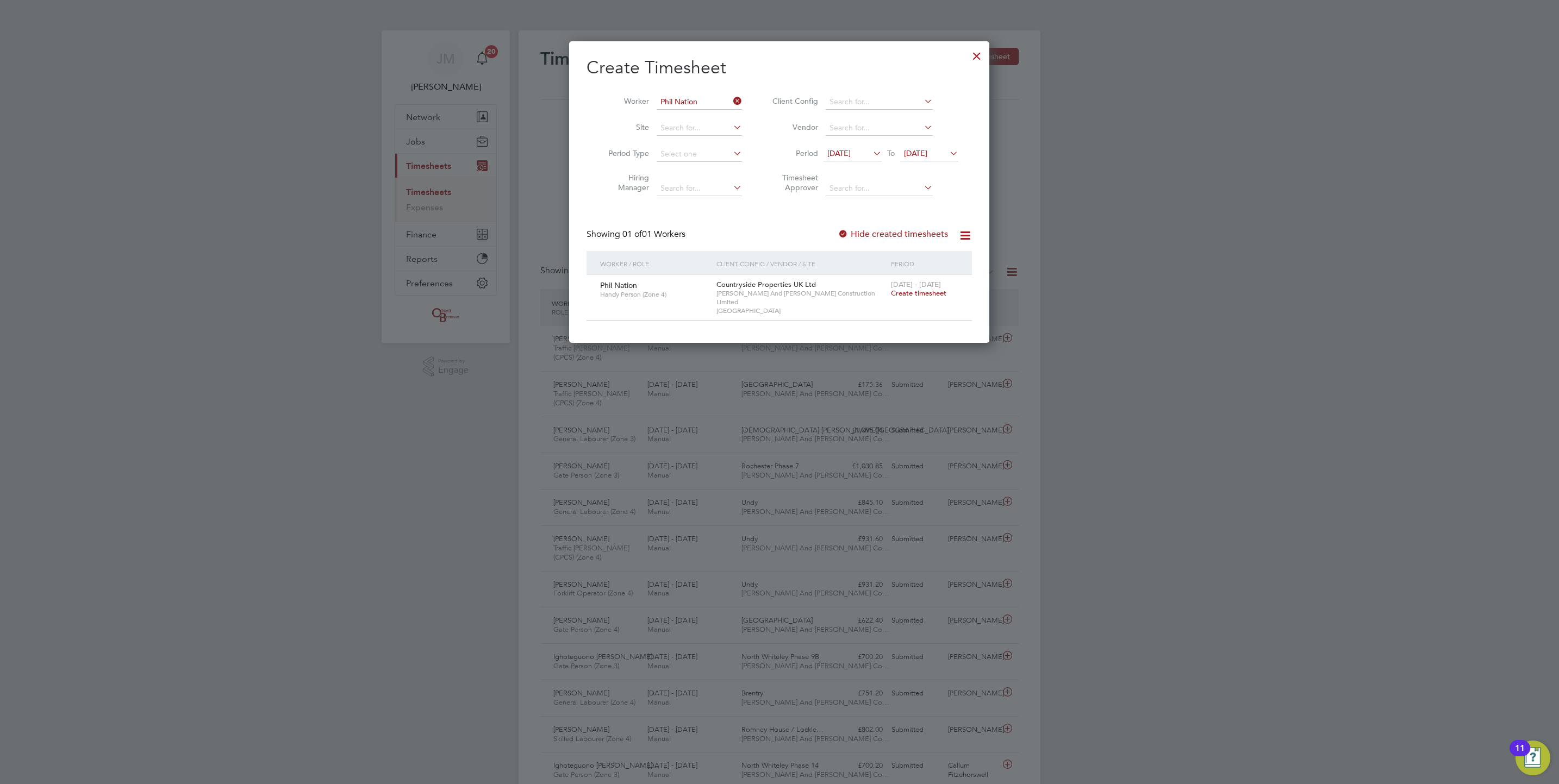
click at [928, 290] on span "Create timesheet" at bounding box center [919, 294] width 55 height 9
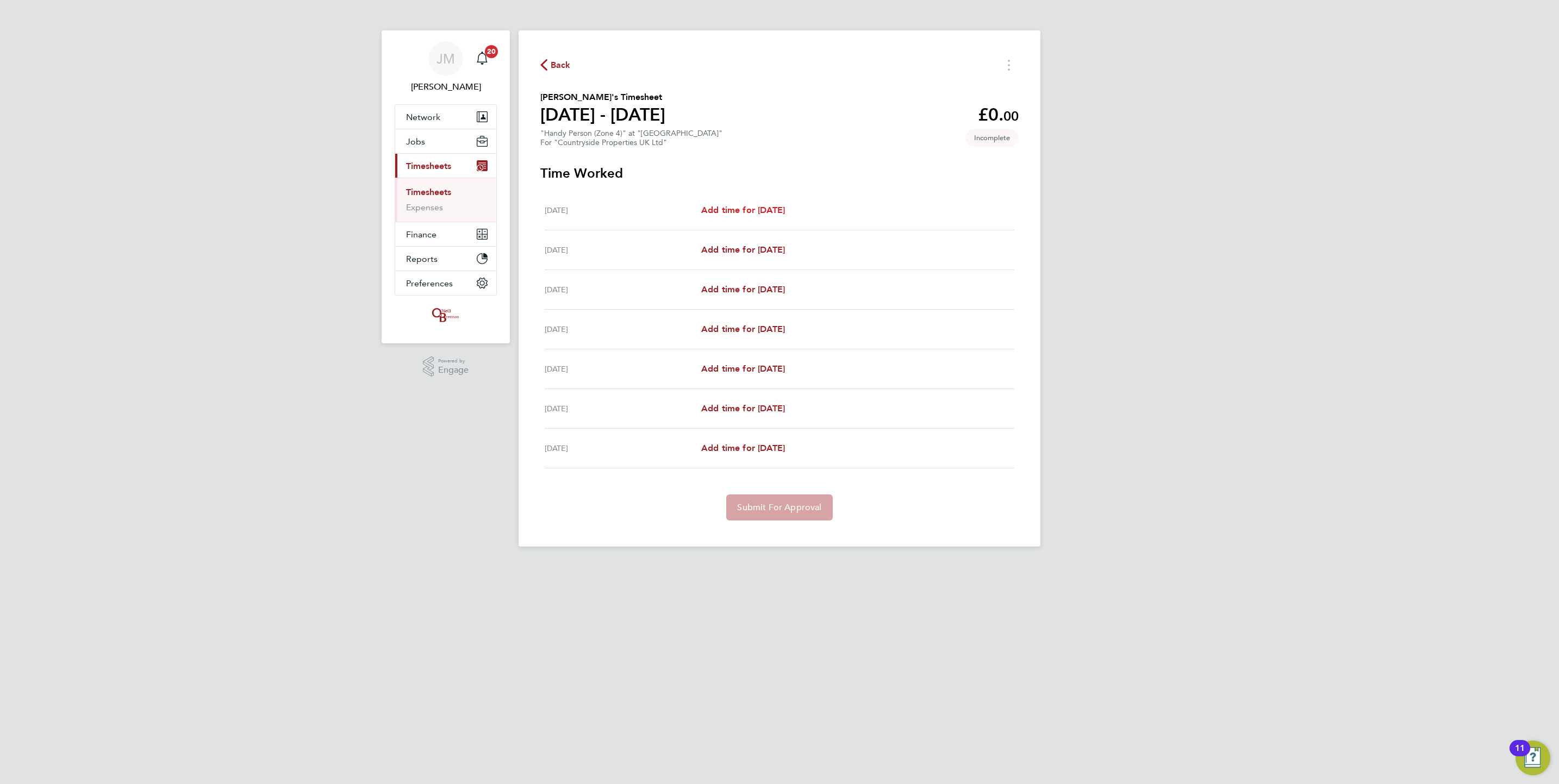
click at [772, 213] on span "Add time for Mon 18 Aug" at bounding box center [743, 210] width 83 height 11
select select "30"
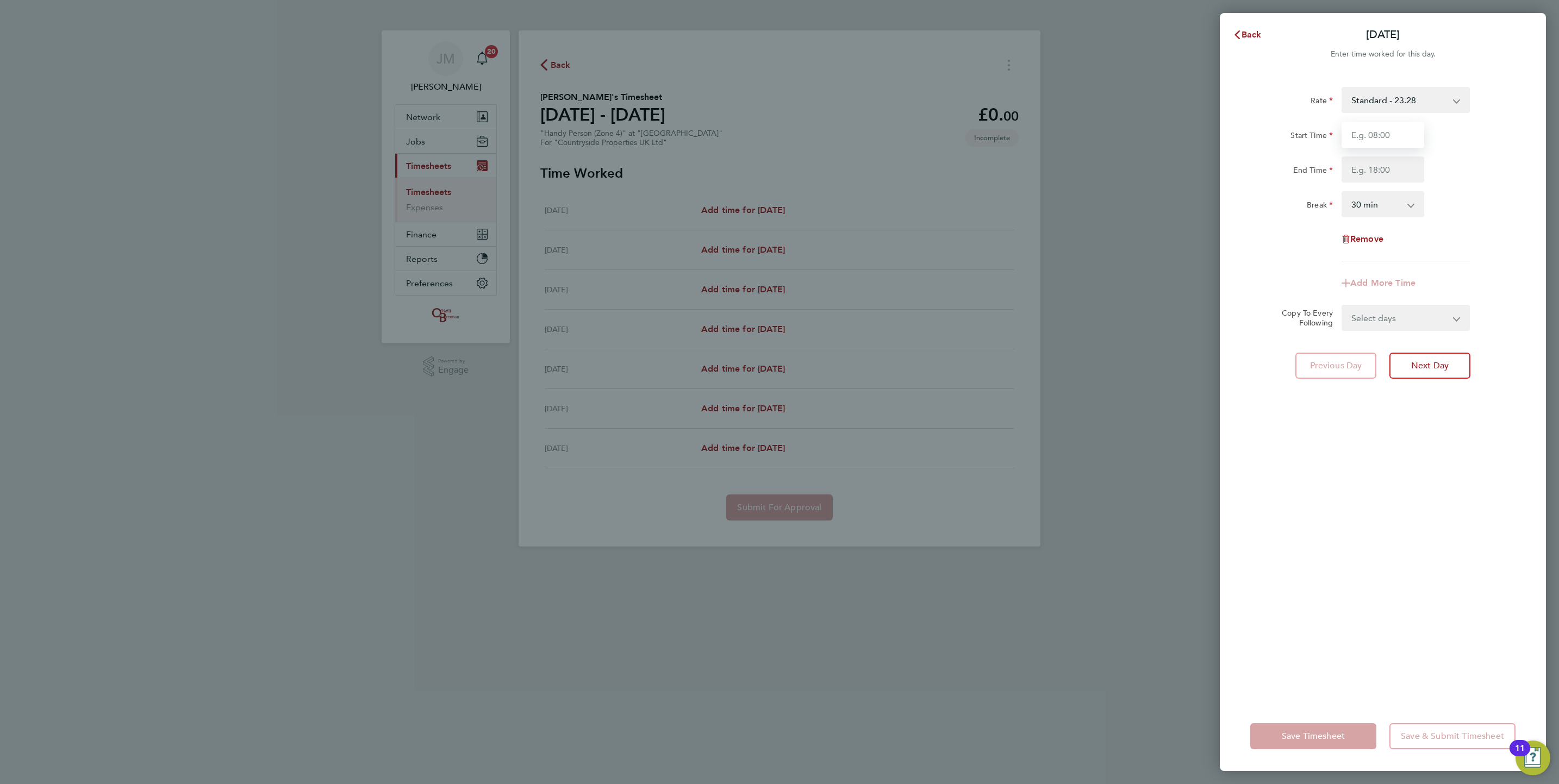
click at [1397, 136] on input "Start Time" at bounding box center [1383, 135] width 83 height 26
type input "07:30"
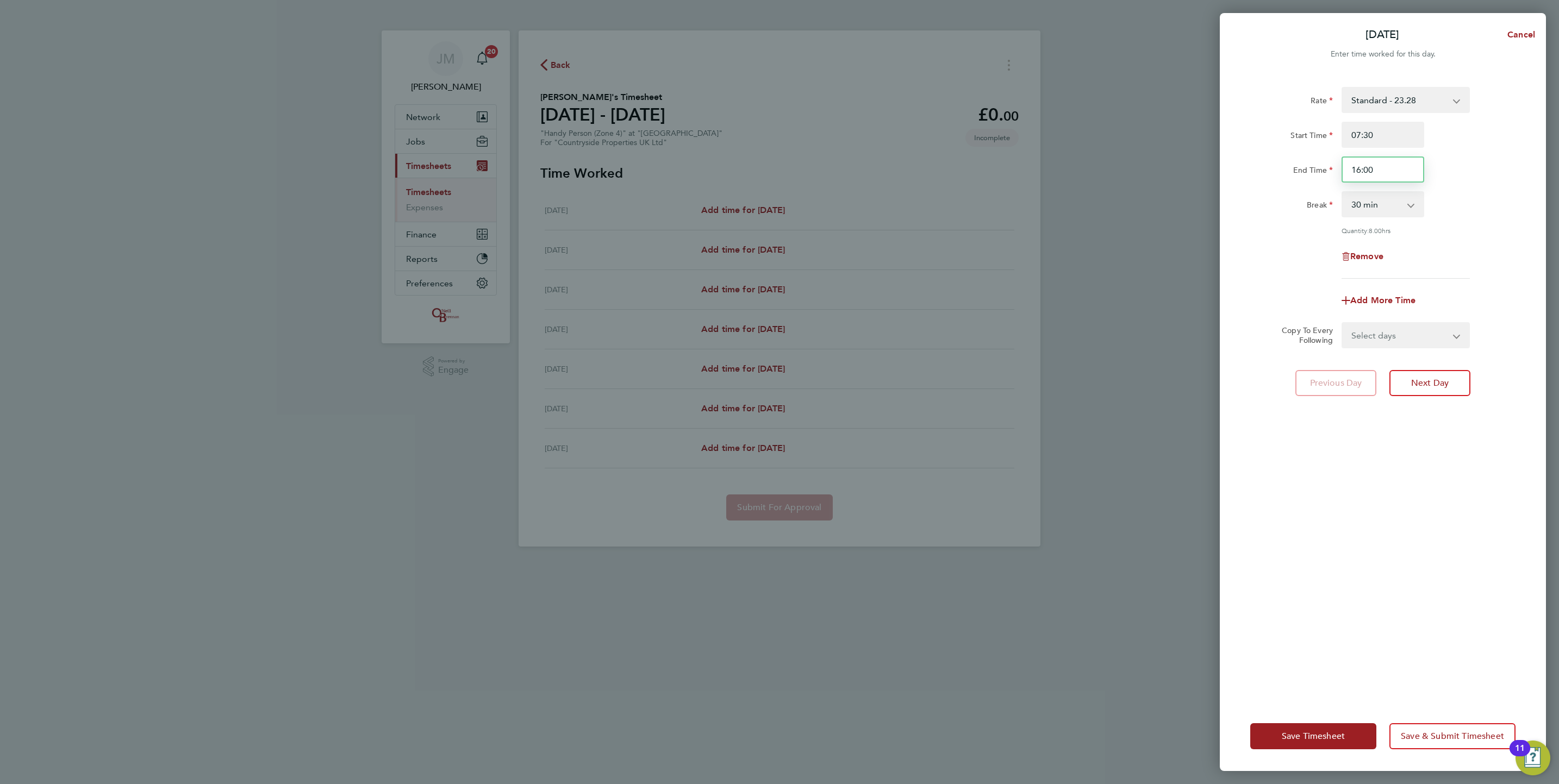
drag, startPoint x: 1349, startPoint y: 173, endPoint x: 1089, endPoint y: 168, distance: 260.0
click at [1103, 170] on div "Mon 18 Aug Cancel Enter time worked for this day. Rate Standard - 23.28 Start T…" at bounding box center [780, 392] width 1559 height 784
type input "17:00"
drag, startPoint x: 1419, startPoint y: 318, endPoint x: 1435, endPoint y: 326, distance: 17.9
click at [1420, 318] on form "Rate Standard - 23.28 Start Time 07:30 End Time 17:00 Break 0 min 15 min 30 min…" at bounding box center [1383, 217] width 265 height 261
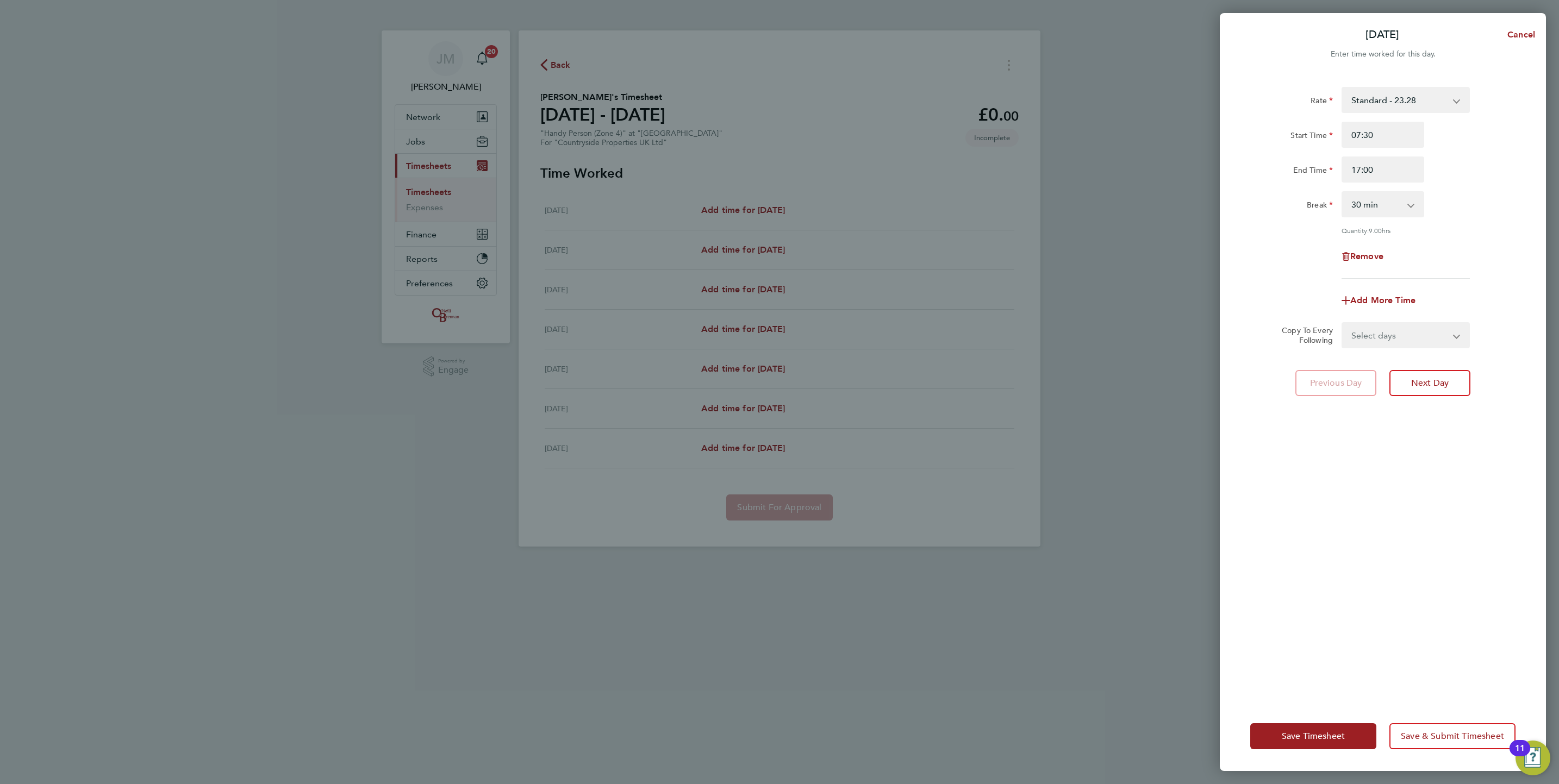
click at [1435, 326] on select "Select days Day Weekday (Mon-Fri) Weekend (Sat-Sun) Tuesday Wednesday Thursday …" at bounding box center [1399, 335] width 114 height 24
select select "WEEKDAY"
click at [1342, 323] on select "Select days Day Weekday (Mon-Fri) Weekend (Sat-Sun) Tuesday Wednesday Thursday …" at bounding box center [1399, 335] width 114 height 24
select select "2025-08-24"
click at [1304, 737] on span "Save Timesheet" at bounding box center [1313, 736] width 63 height 11
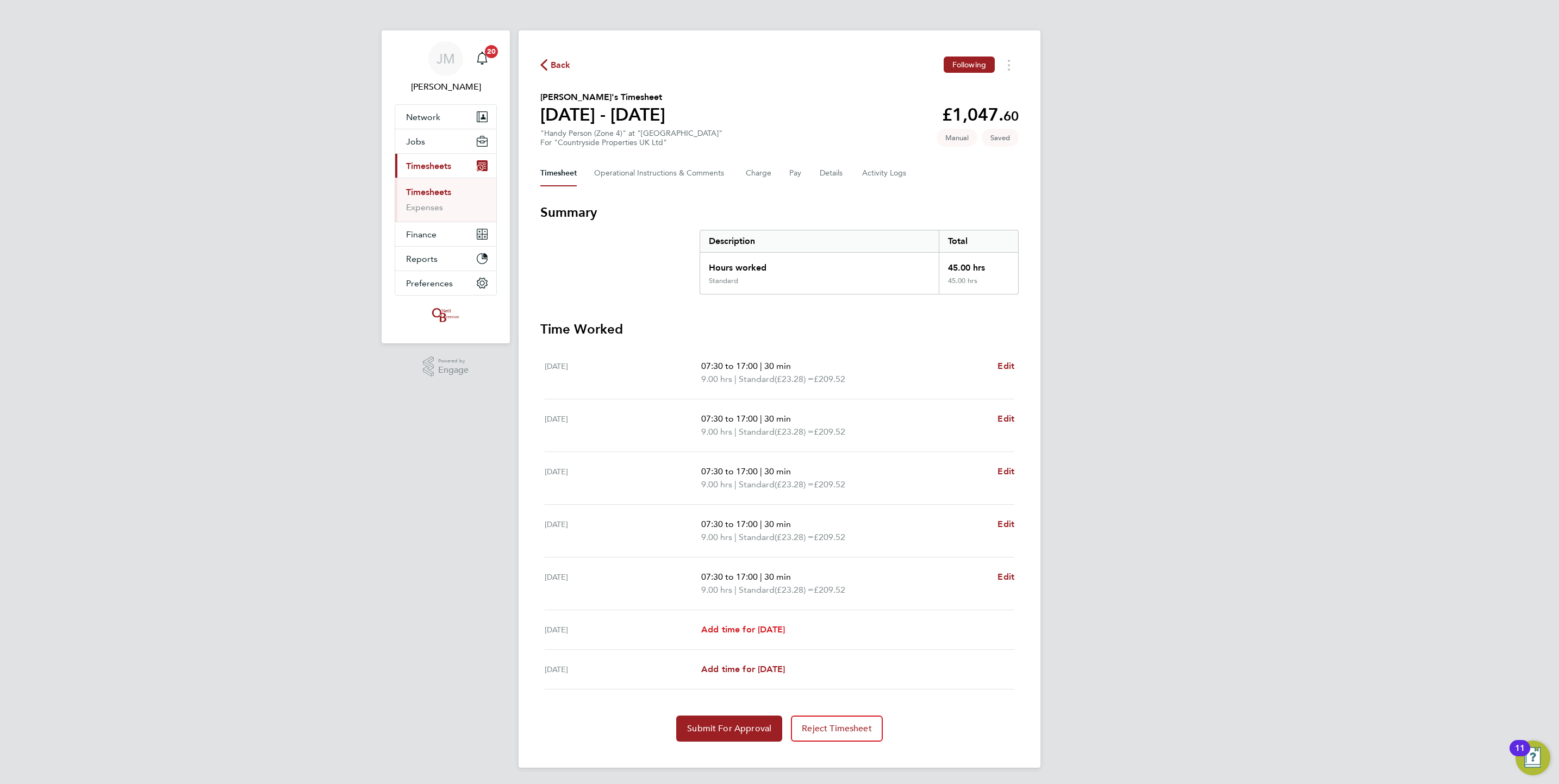
click at [757, 633] on span "Add time for Sat 23 Aug" at bounding box center [743, 630] width 83 height 11
select select "30"
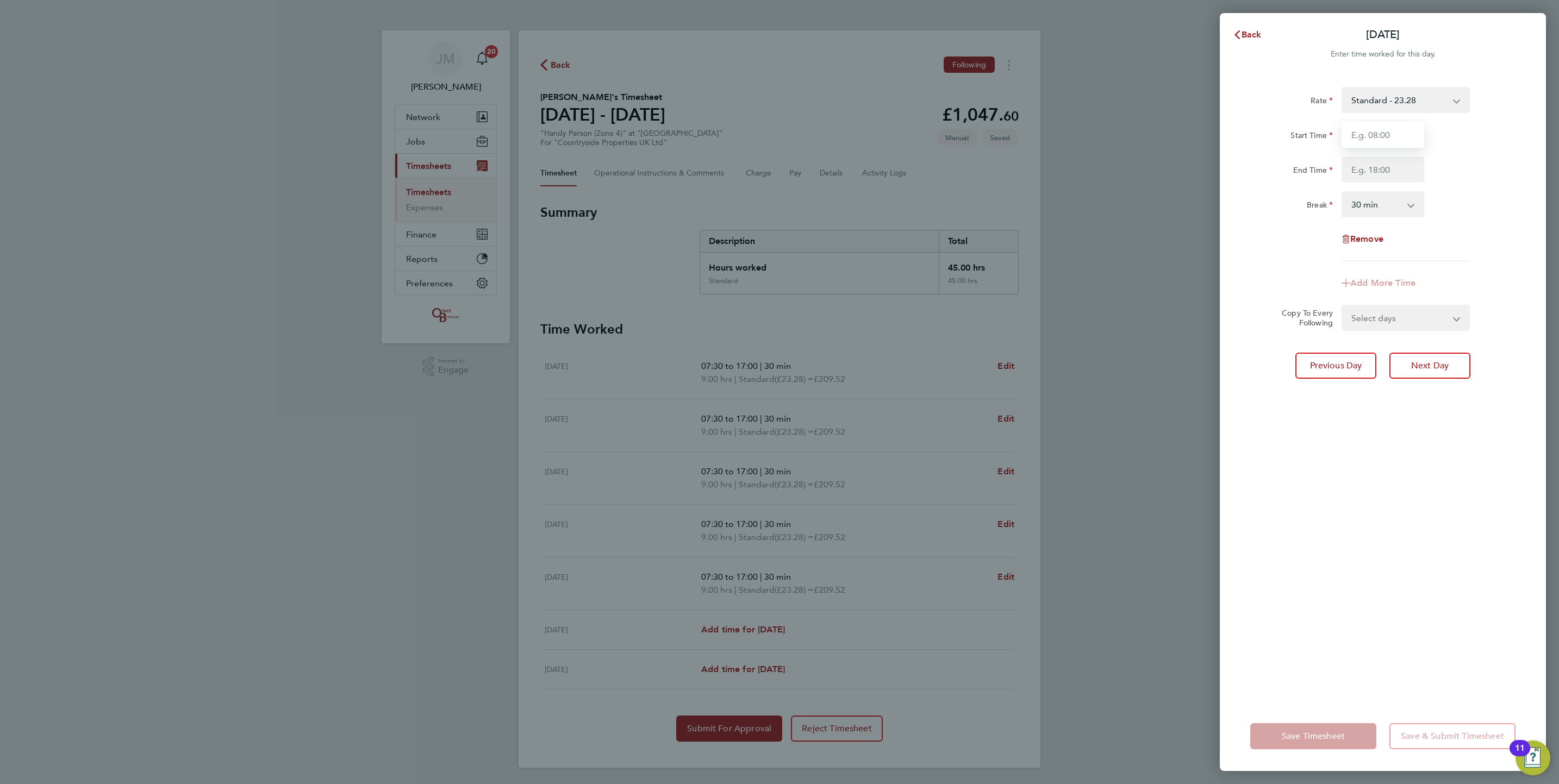
click at [1396, 146] on input "Start Time" at bounding box center [1383, 135] width 83 height 26
type input "07:30"
type input "17:00"
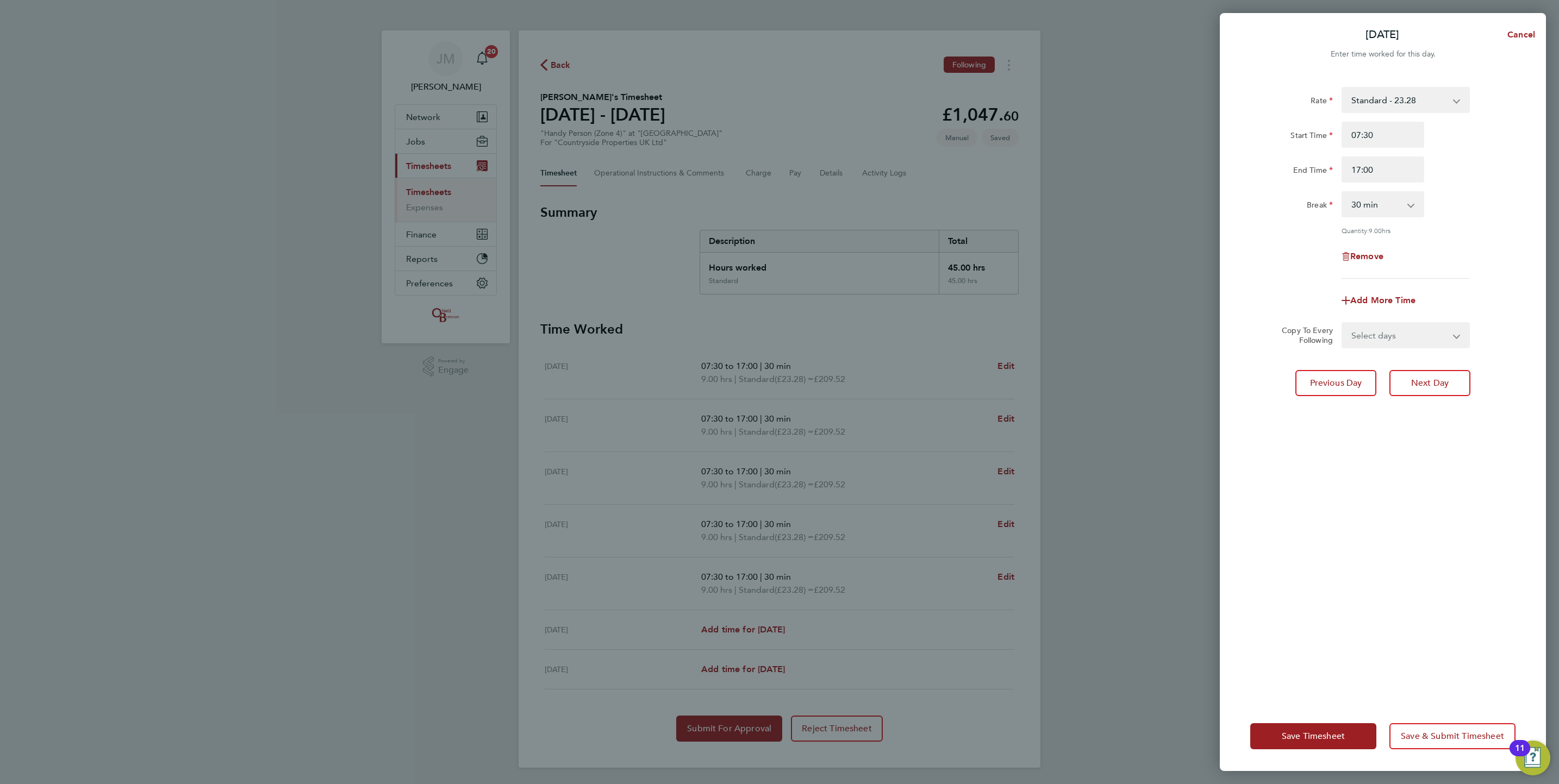
click at [1399, 336] on select "Select days Sunday" at bounding box center [1399, 335] width 114 height 24
click at [1342, 323] on select "Select days Sunday" at bounding box center [1399, 335] width 114 height 24
click at [1376, 330] on select "Select days Sunday" at bounding box center [1393, 335] width 101 height 24
click at [1459, 331] on icon "Reset selection" at bounding box center [1457, 336] width 13 height 13
select select "0: null"
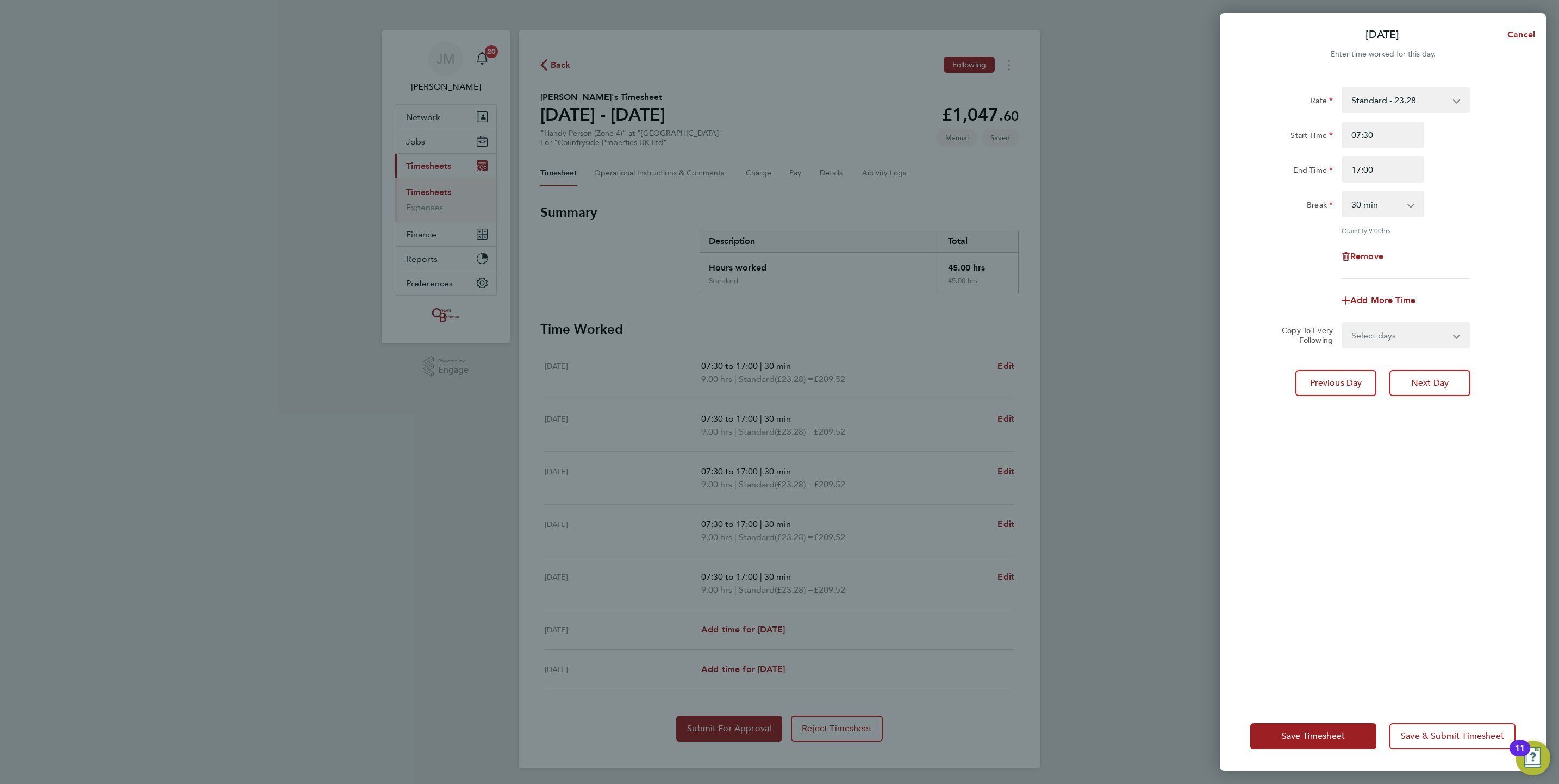
click at [1304, 716] on div "Save Timesheet Save & Submit Timesheet" at bounding box center [1382, 737] width 326 height 70
click at [1305, 722] on div "Save Timesheet Save & Submit Timesheet" at bounding box center [1382, 737] width 326 height 70
click at [1305, 724] on button "Save Timesheet" at bounding box center [1313, 737] width 126 height 26
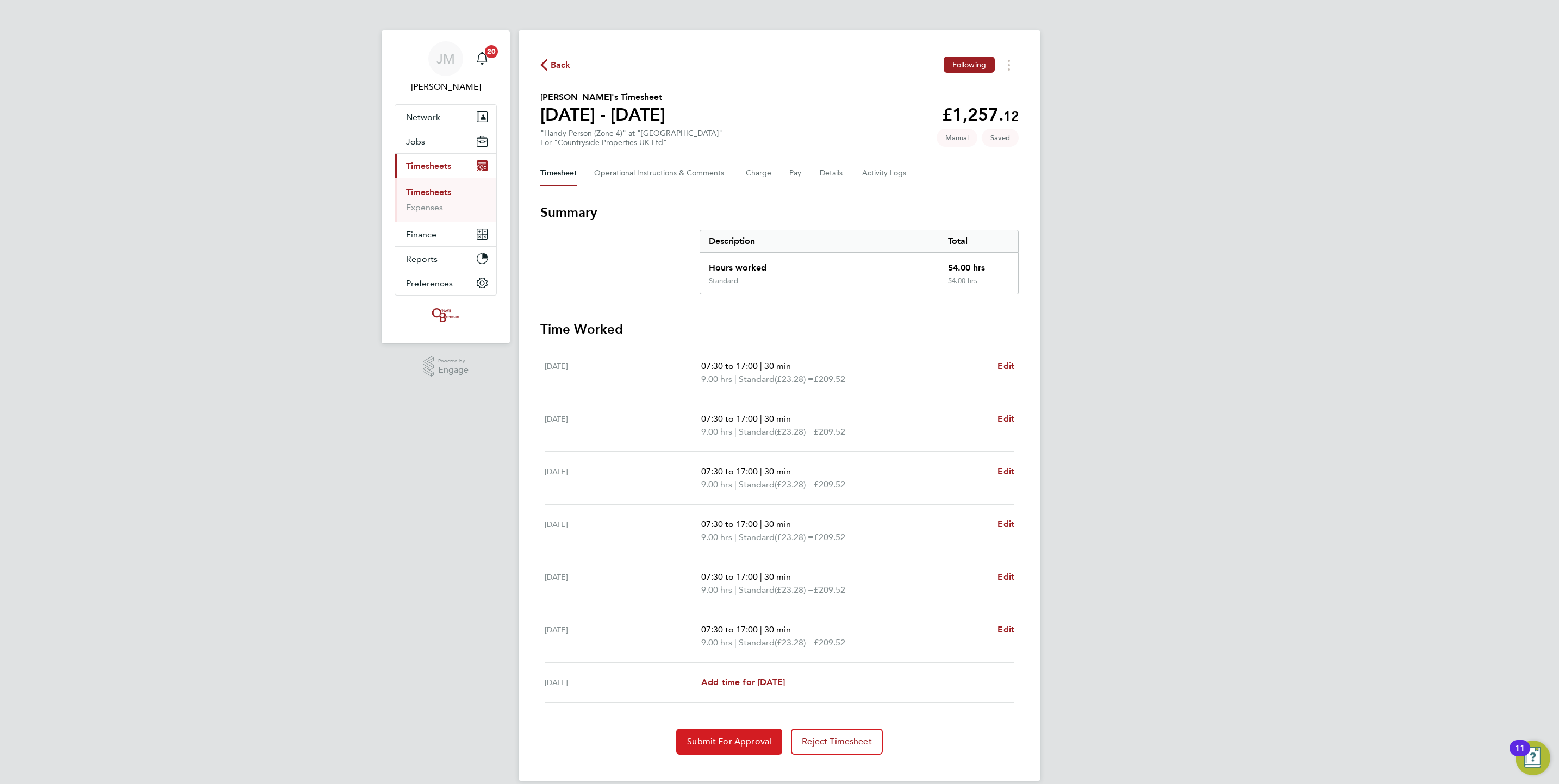
click at [724, 749] on button "Submit For Approval" at bounding box center [729, 742] width 106 height 26
click at [435, 193] on link "Timesheets" at bounding box center [428, 192] width 45 height 11
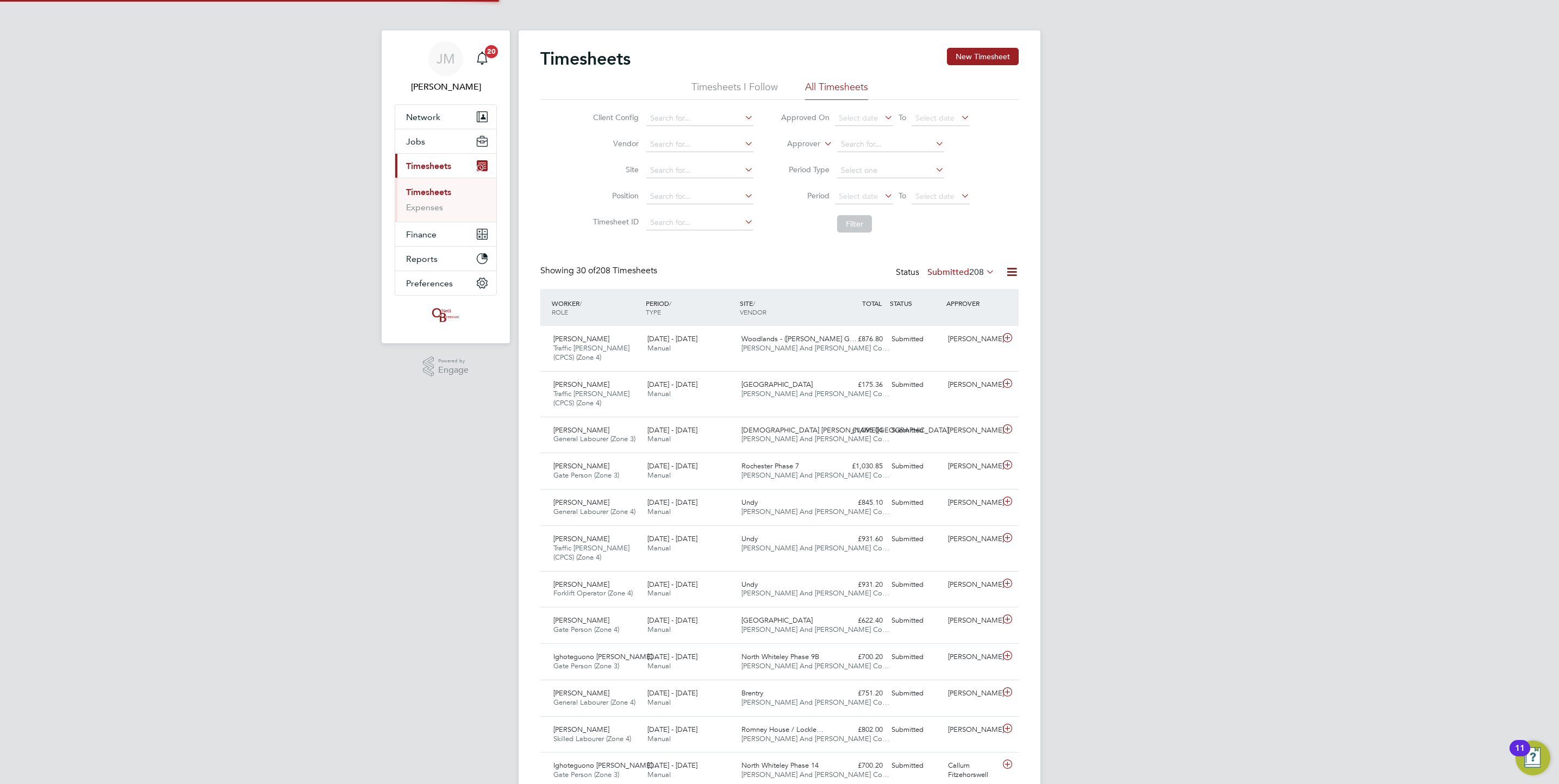
scroll to position [28, 95]
click at [967, 65] on button "New Timesheet" at bounding box center [982, 56] width 72 height 17
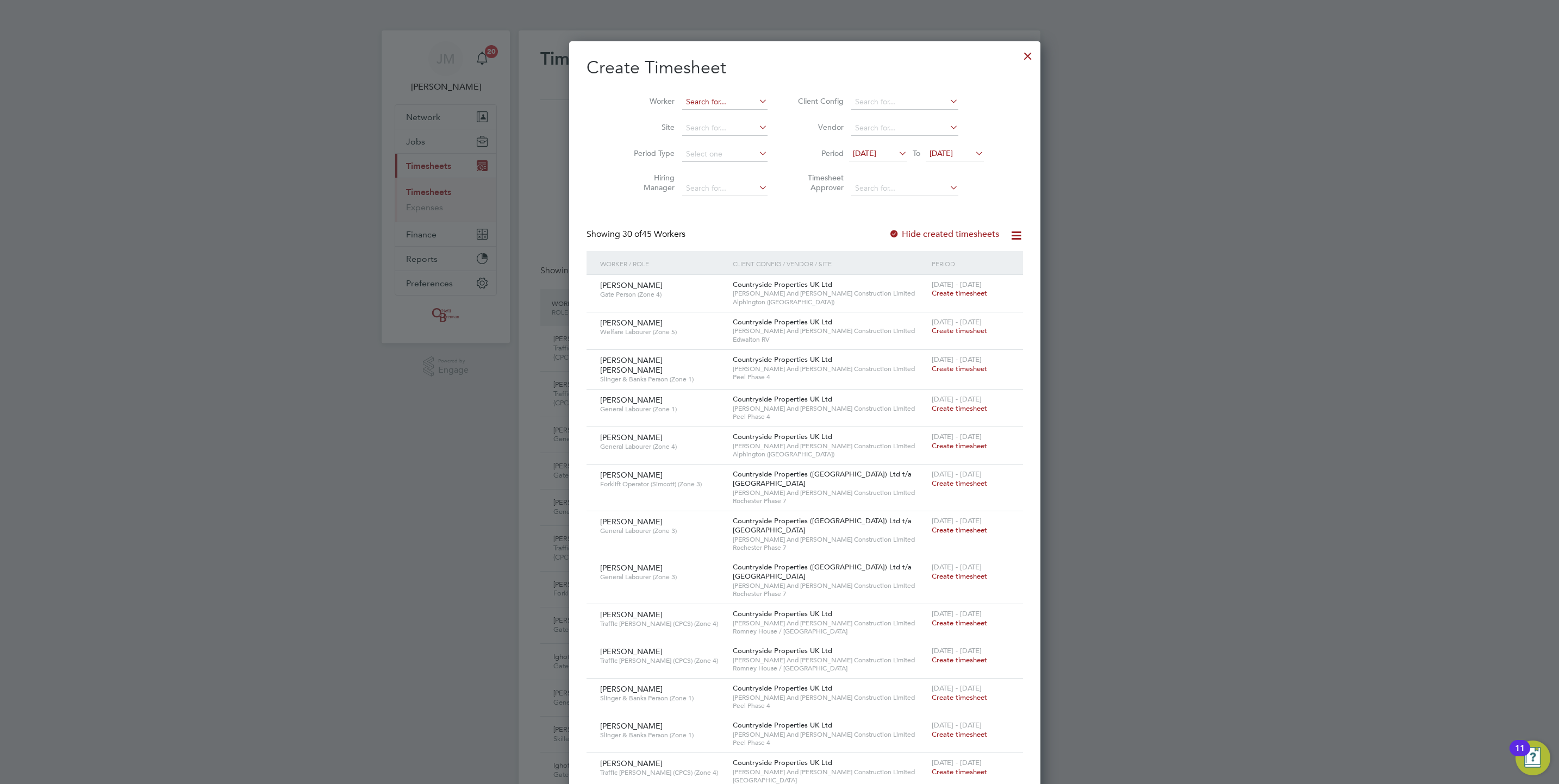
click at [720, 102] on input at bounding box center [725, 102] width 85 height 15
click at [674, 116] on b "Stephon" at bounding box center [676, 117] width 30 height 9
type input "Stephon Harris"
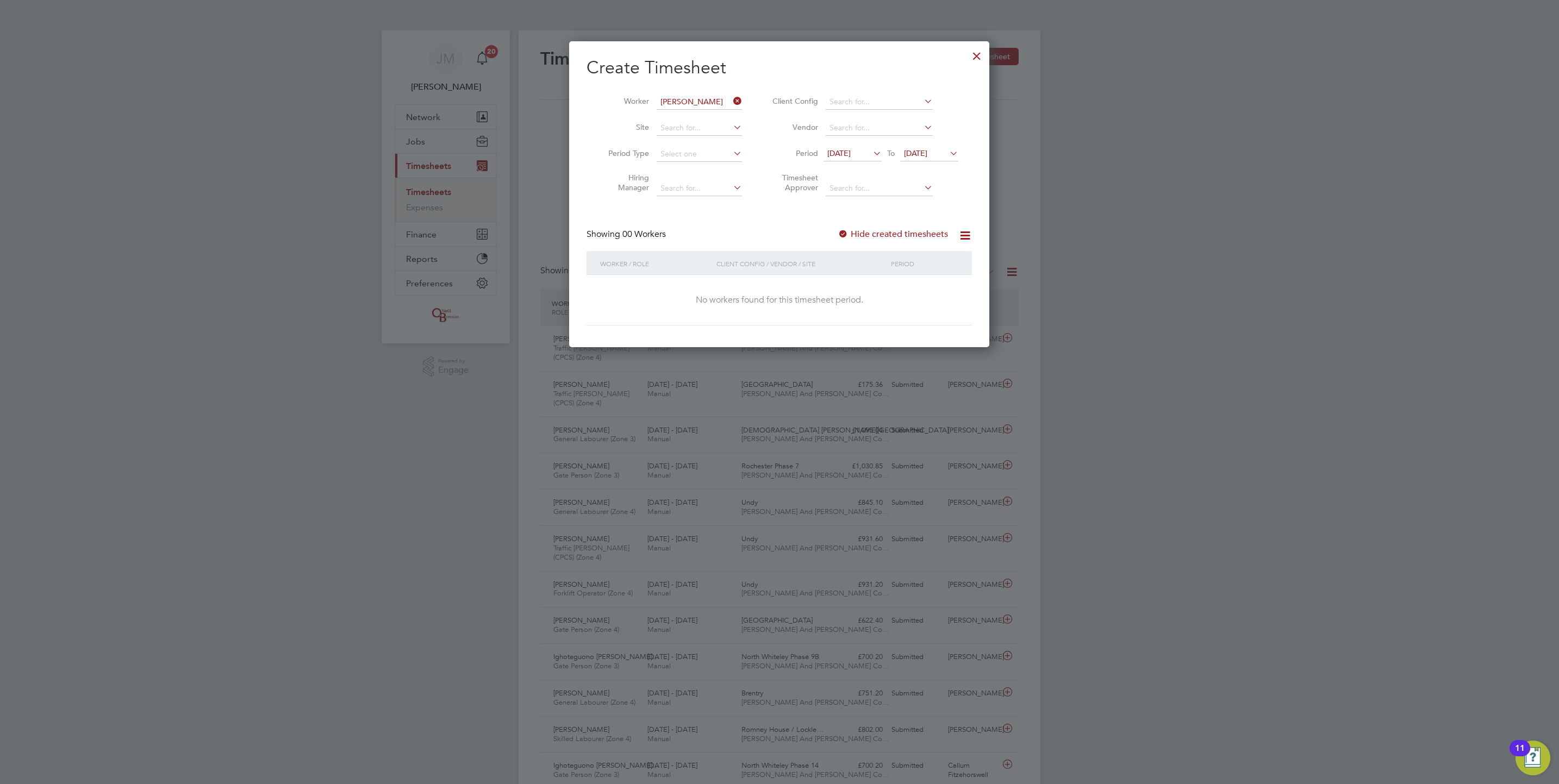
click at [887, 238] on label "Hide created timesheets" at bounding box center [892, 234] width 110 height 11
click at [927, 150] on span "19 Aug 2025" at bounding box center [915, 153] width 24 height 10
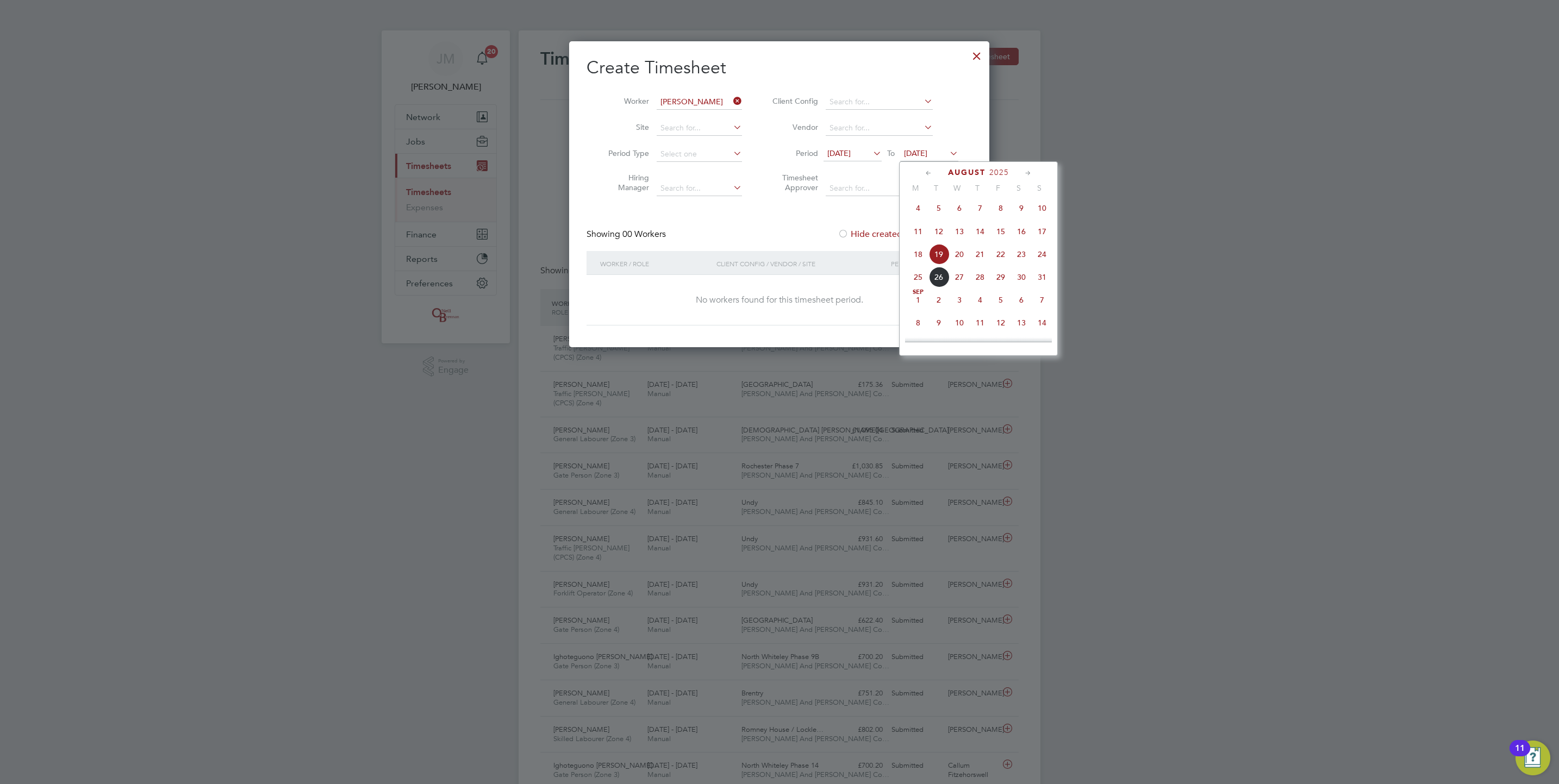
click at [985, 281] on span "28" at bounding box center [980, 276] width 20 height 20
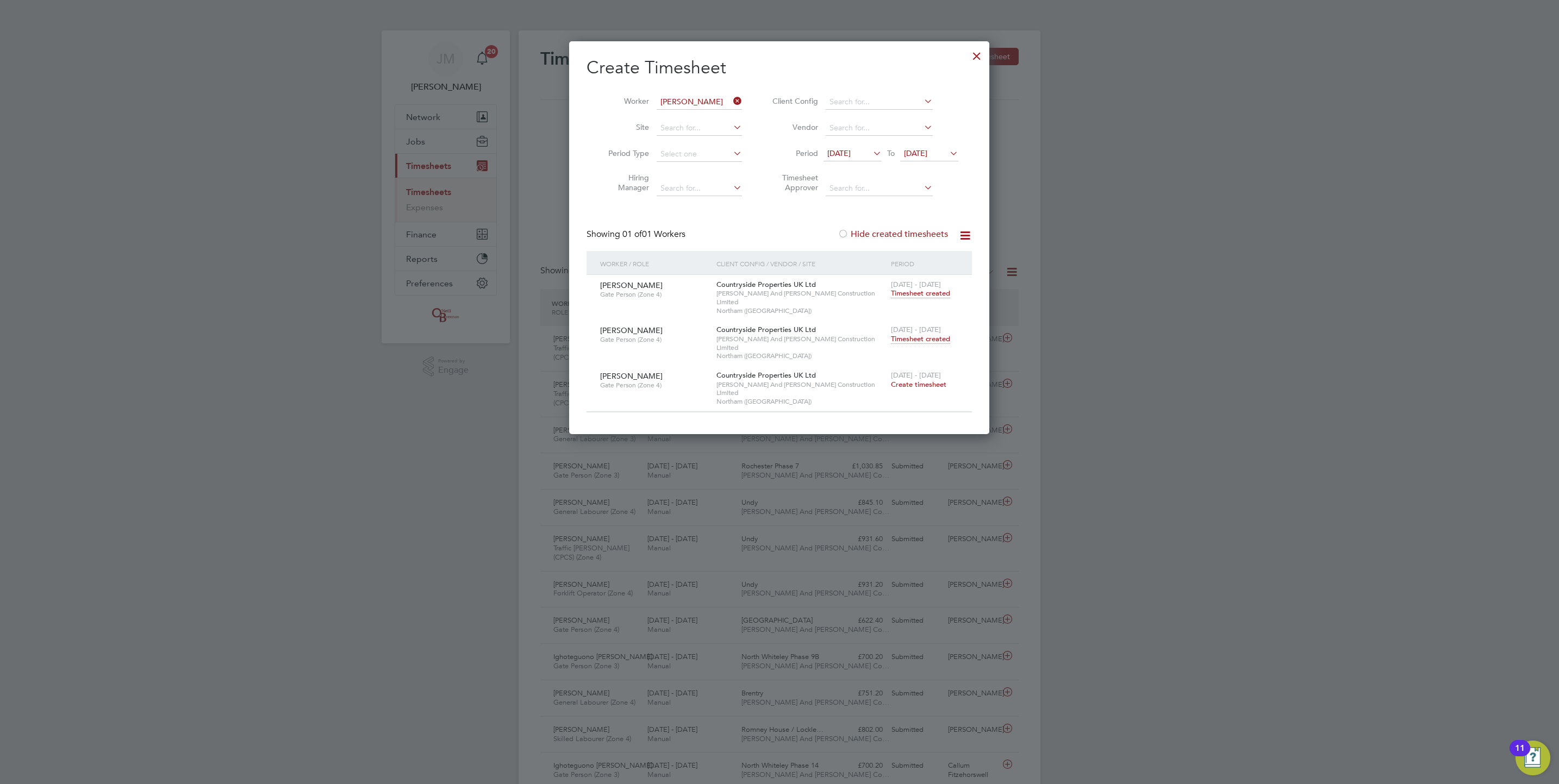
click at [933, 334] on span "Timesheet created" at bounding box center [921, 339] width 59 height 10
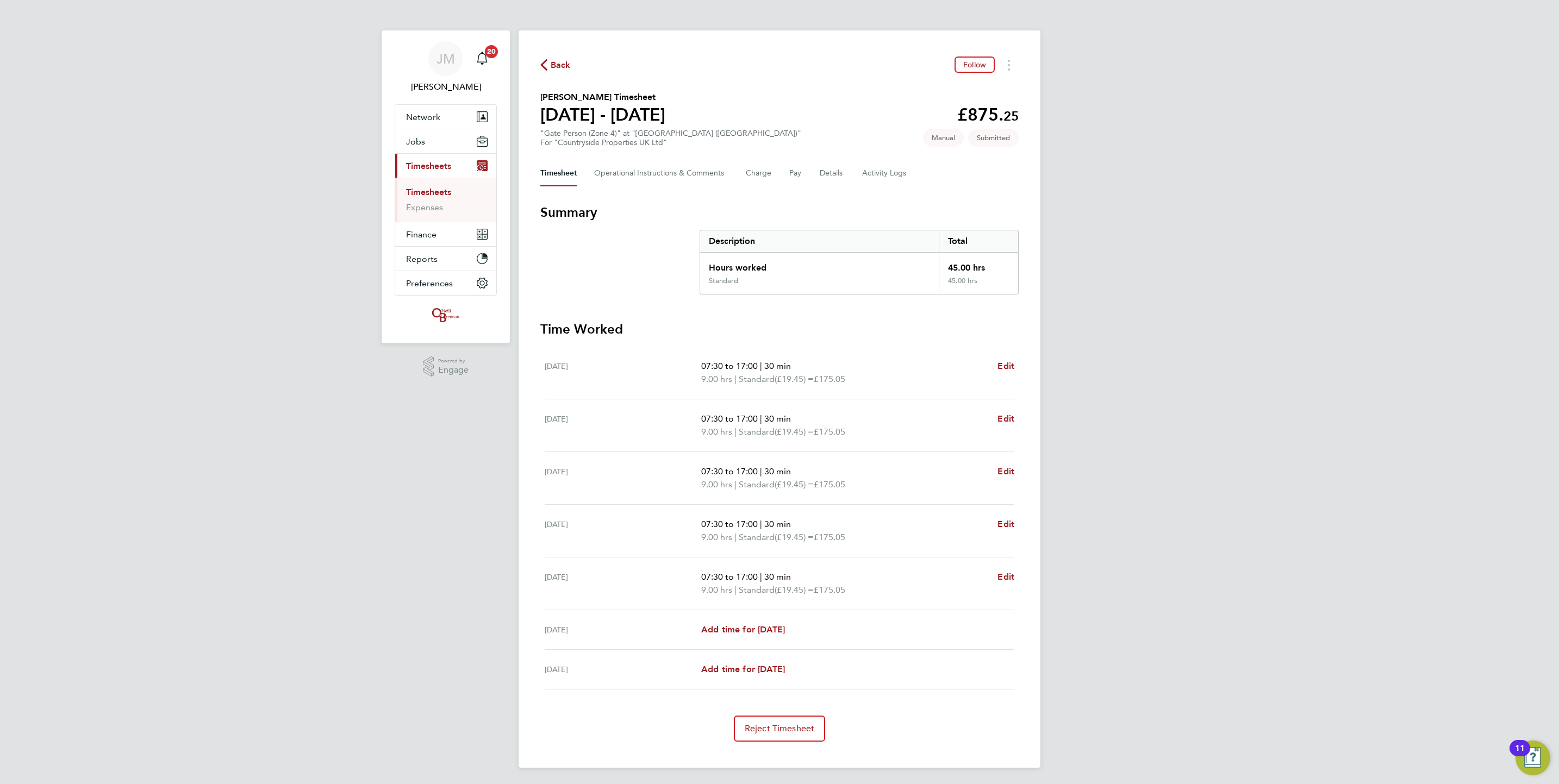
drag, startPoint x: 437, startPoint y: 191, endPoint x: 531, endPoint y: 173, distance: 95.7
click at [437, 191] on link "Timesheets" at bounding box center [428, 192] width 45 height 11
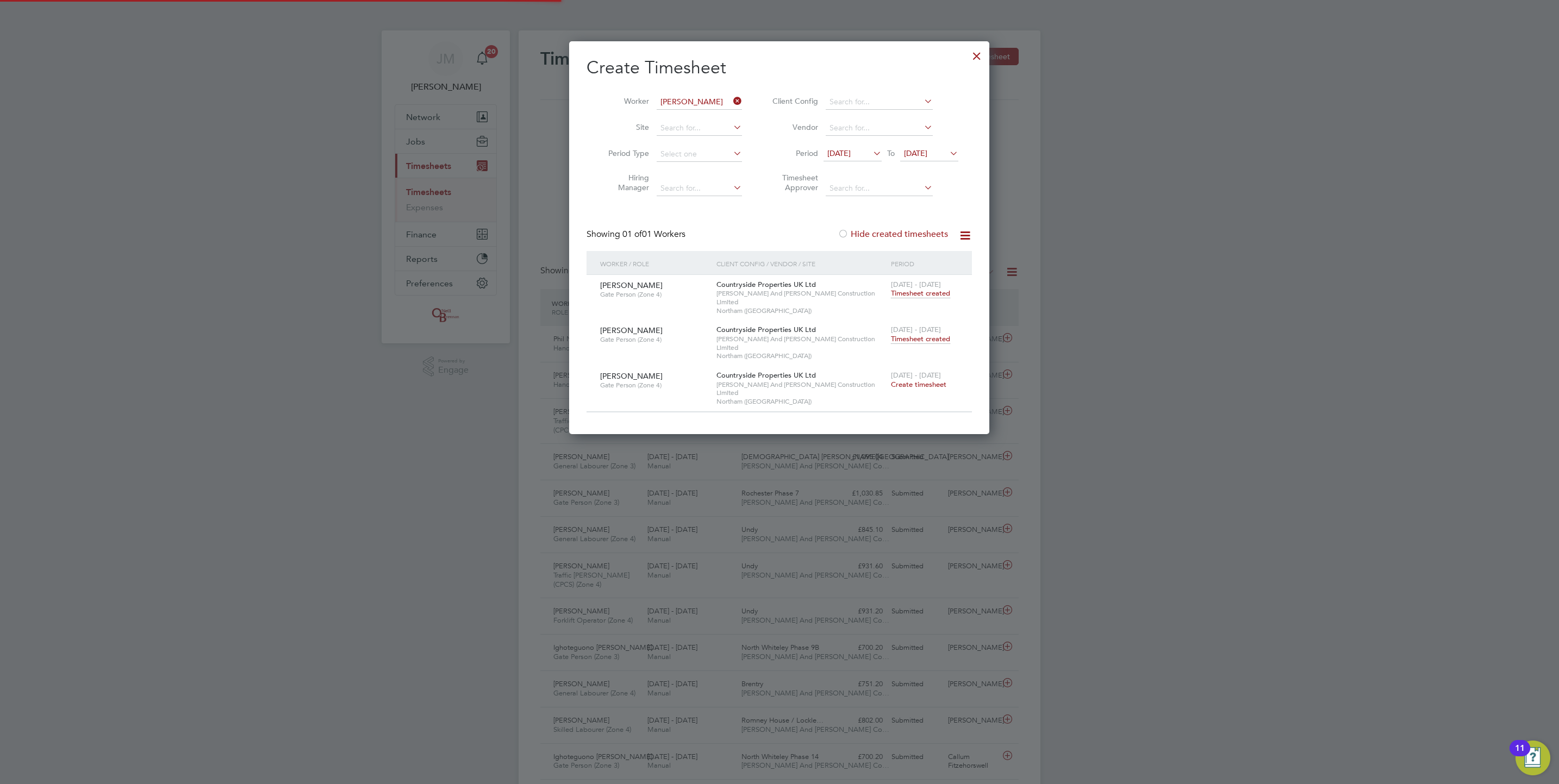
scroll to position [28, 95]
click at [731, 97] on icon at bounding box center [731, 100] width 0 height 15
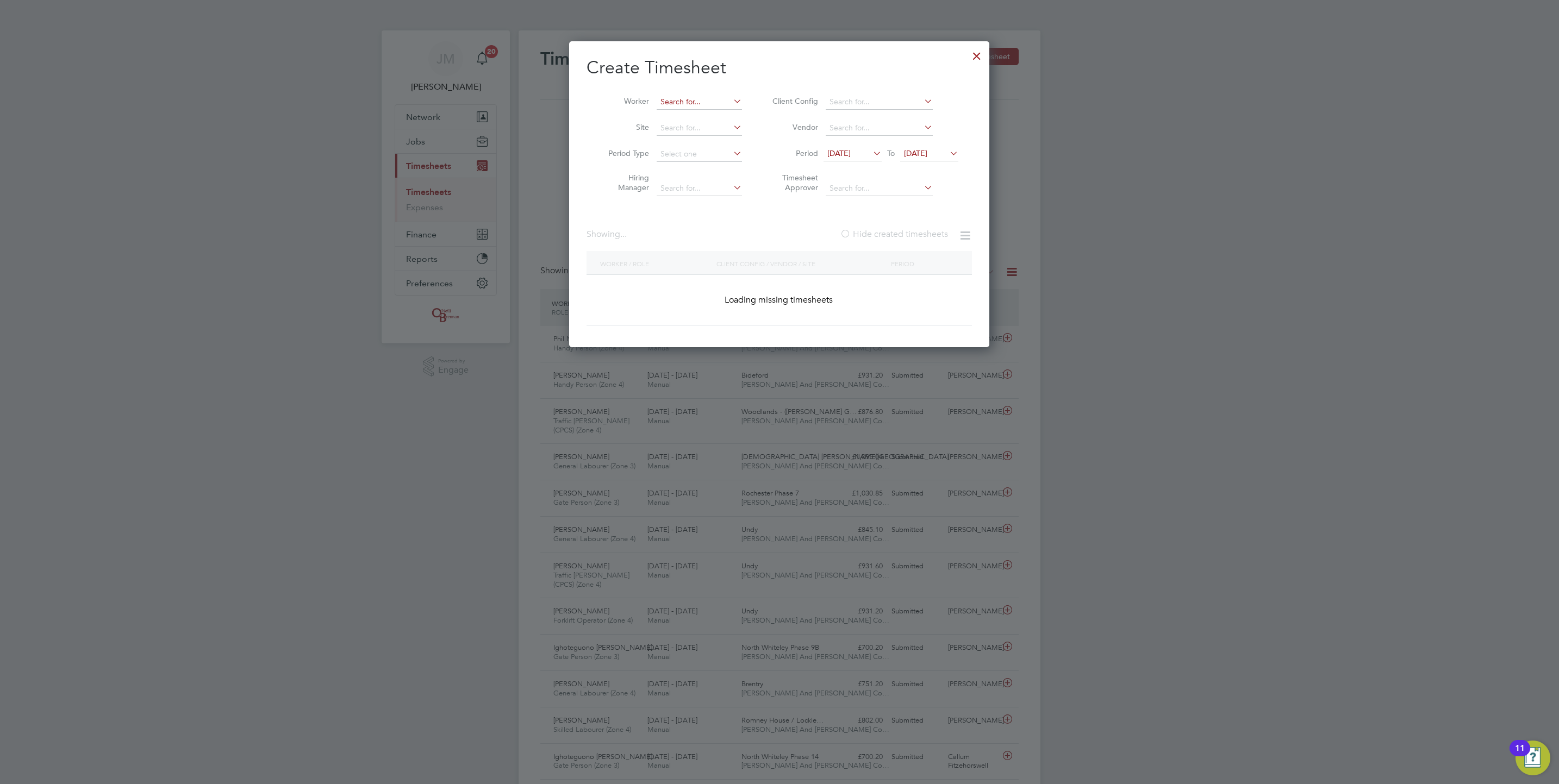
click at [686, 98] on input at bounding box center [699, 102] width 85 height 15
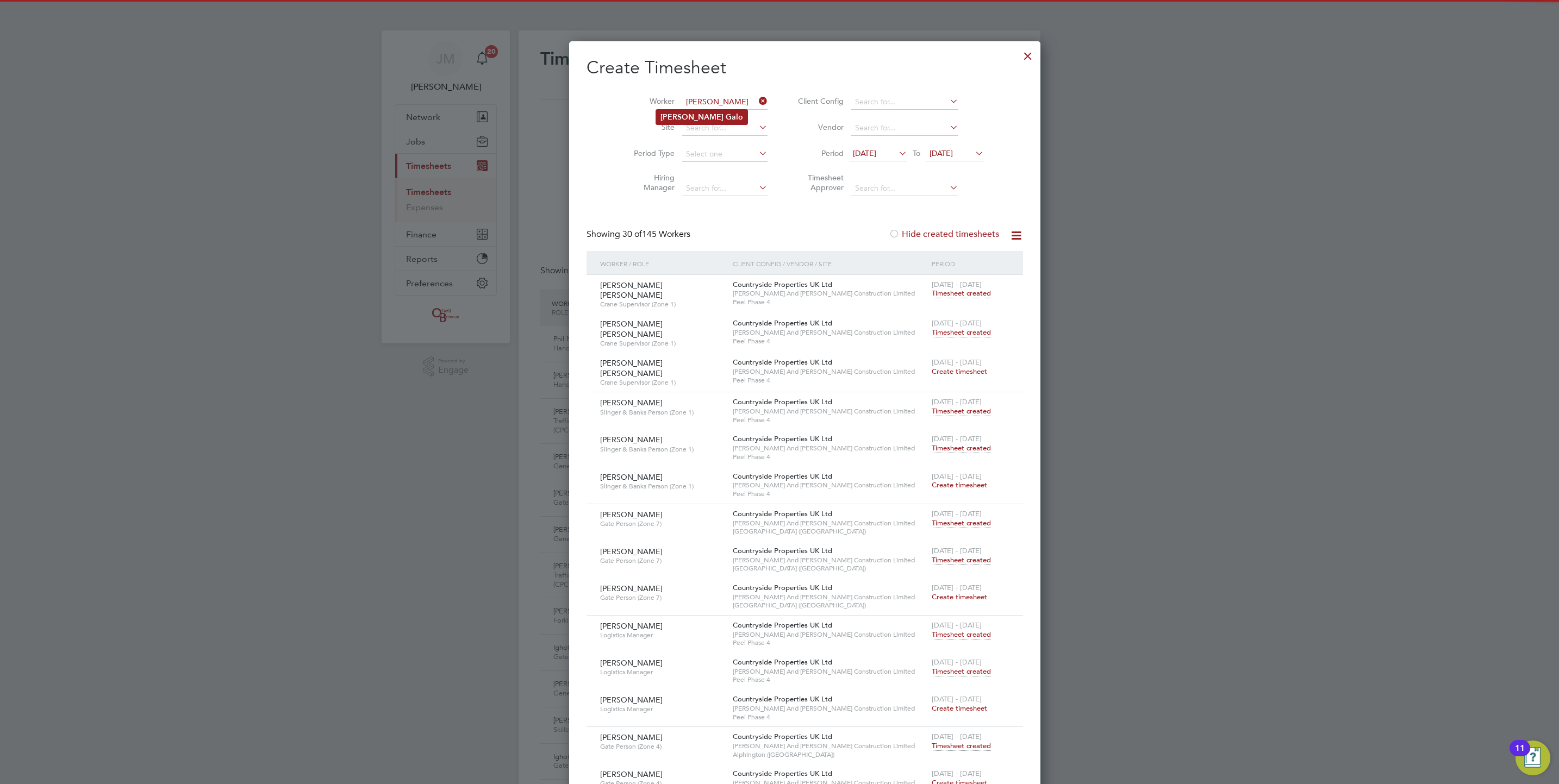
click at [687, 111] on li "David Galo" at bounding box center [701, 117] width 91 height 14
type input "David Galo"
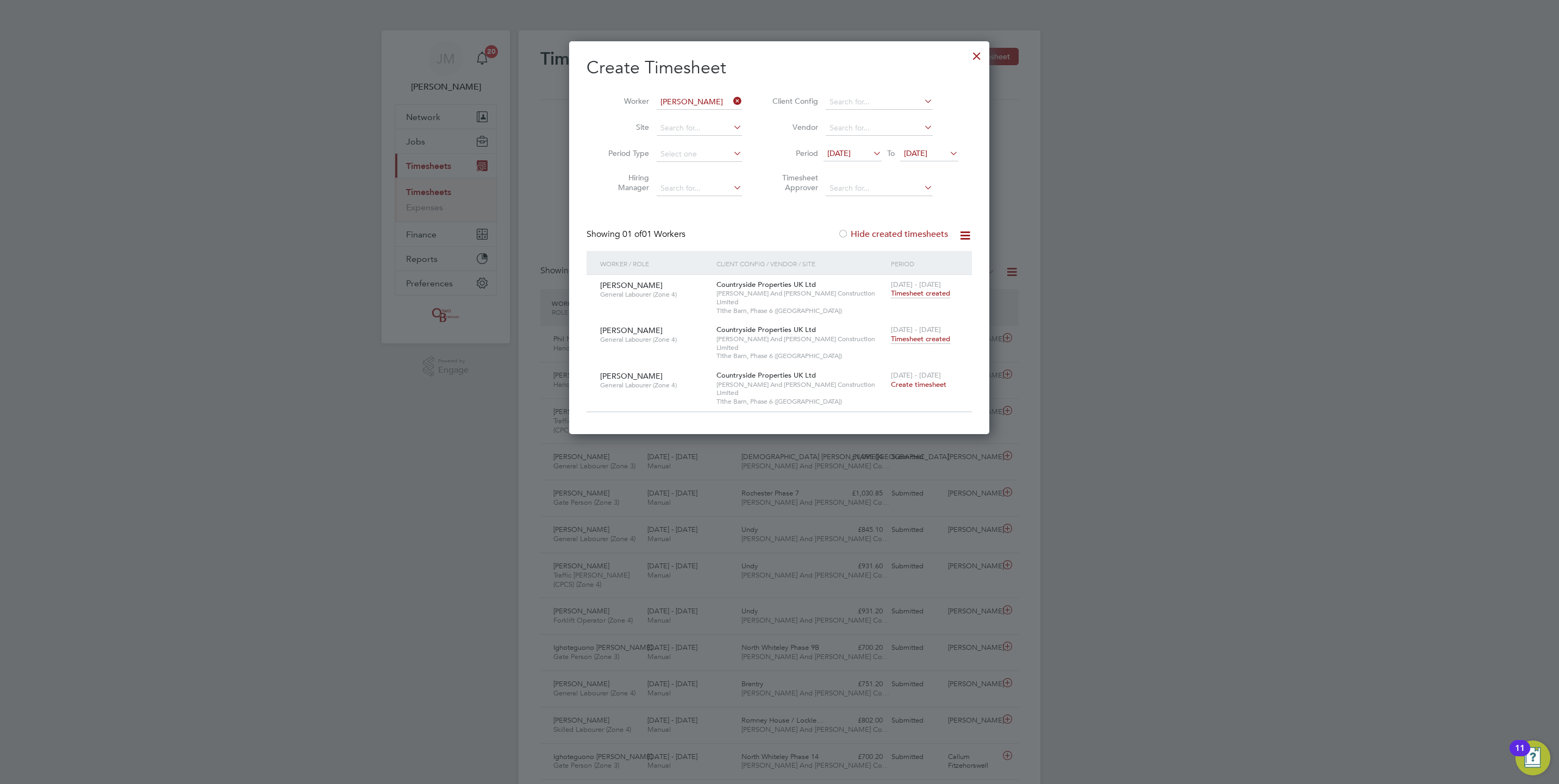
click at [932, 334] on span "Timesheet created" at bounding box center [921, 339] width 59 height 10
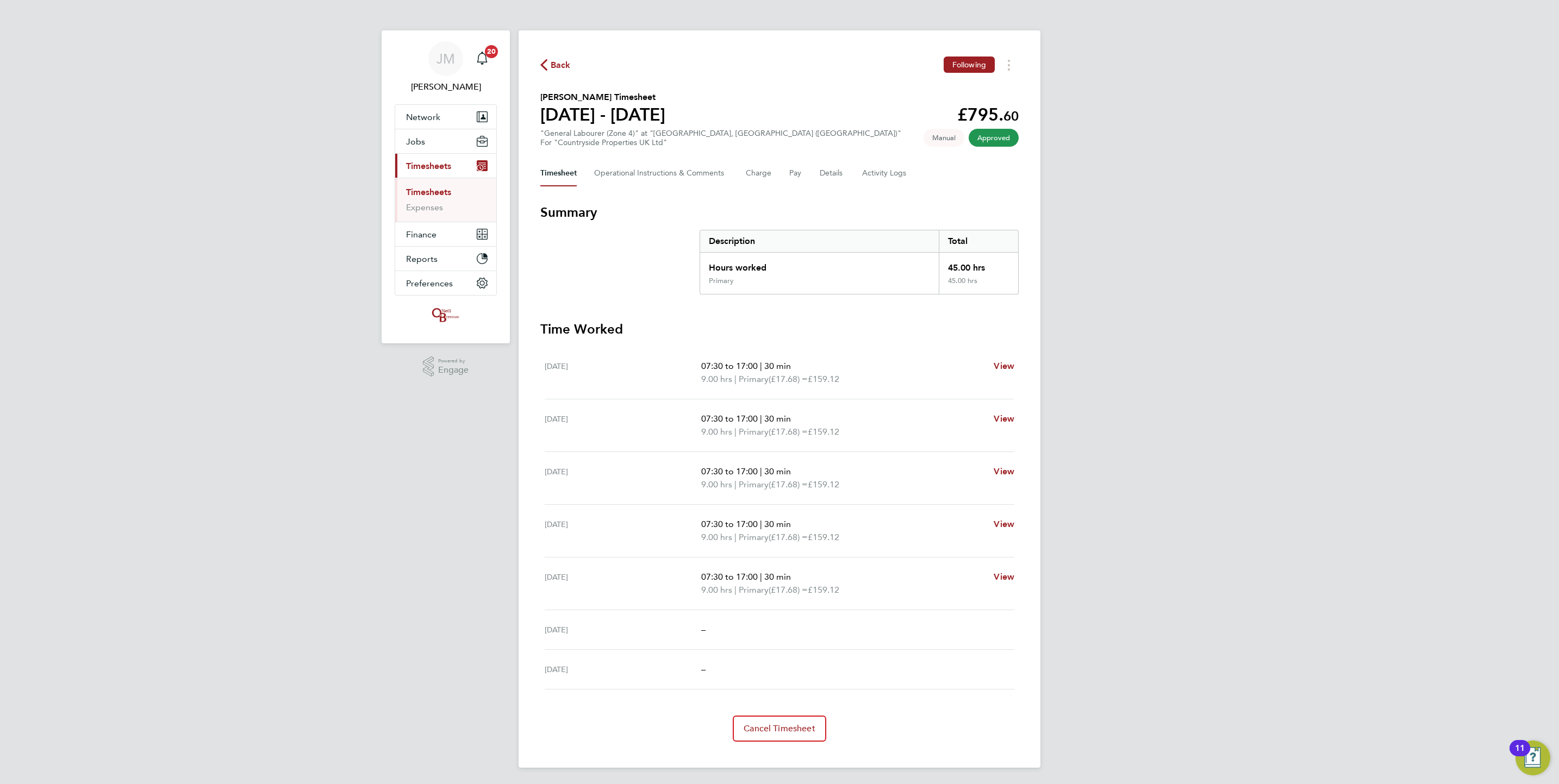
click at [439, 197] on link "Timesheets" at bounding box center [428, 192] width 45 height 11
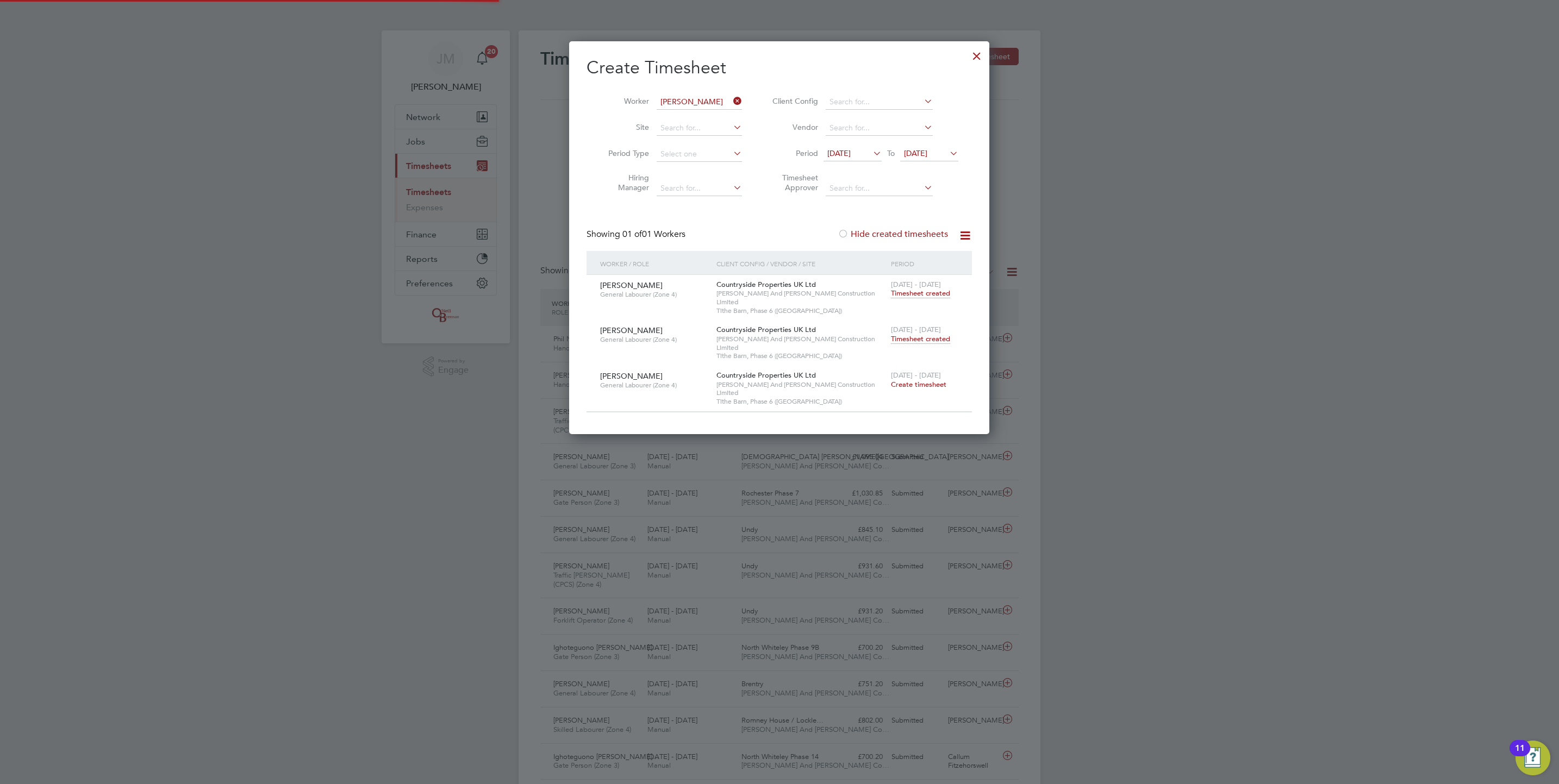
scroll to position [28, 95]
click at [731, 106] on icon at bounding box center [731, 100] width 0 height 15
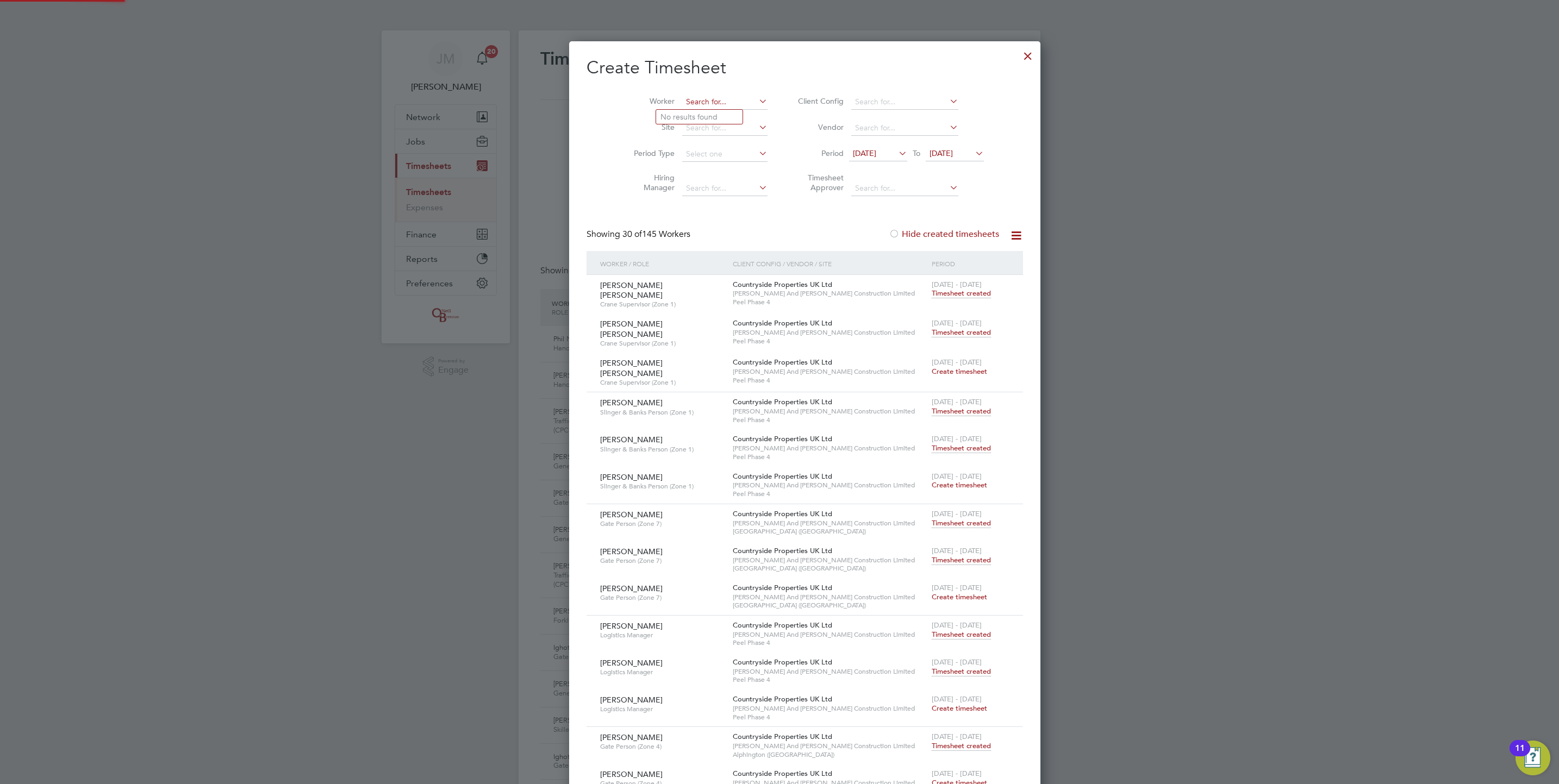
click at [701, 97] on input at bounding box center [725, 102] width 85 height 15
click at [708, 112] on li "Alan Nel son" at bounding box center [705, 117] width 99 height 14
type input "Alan Nelson"
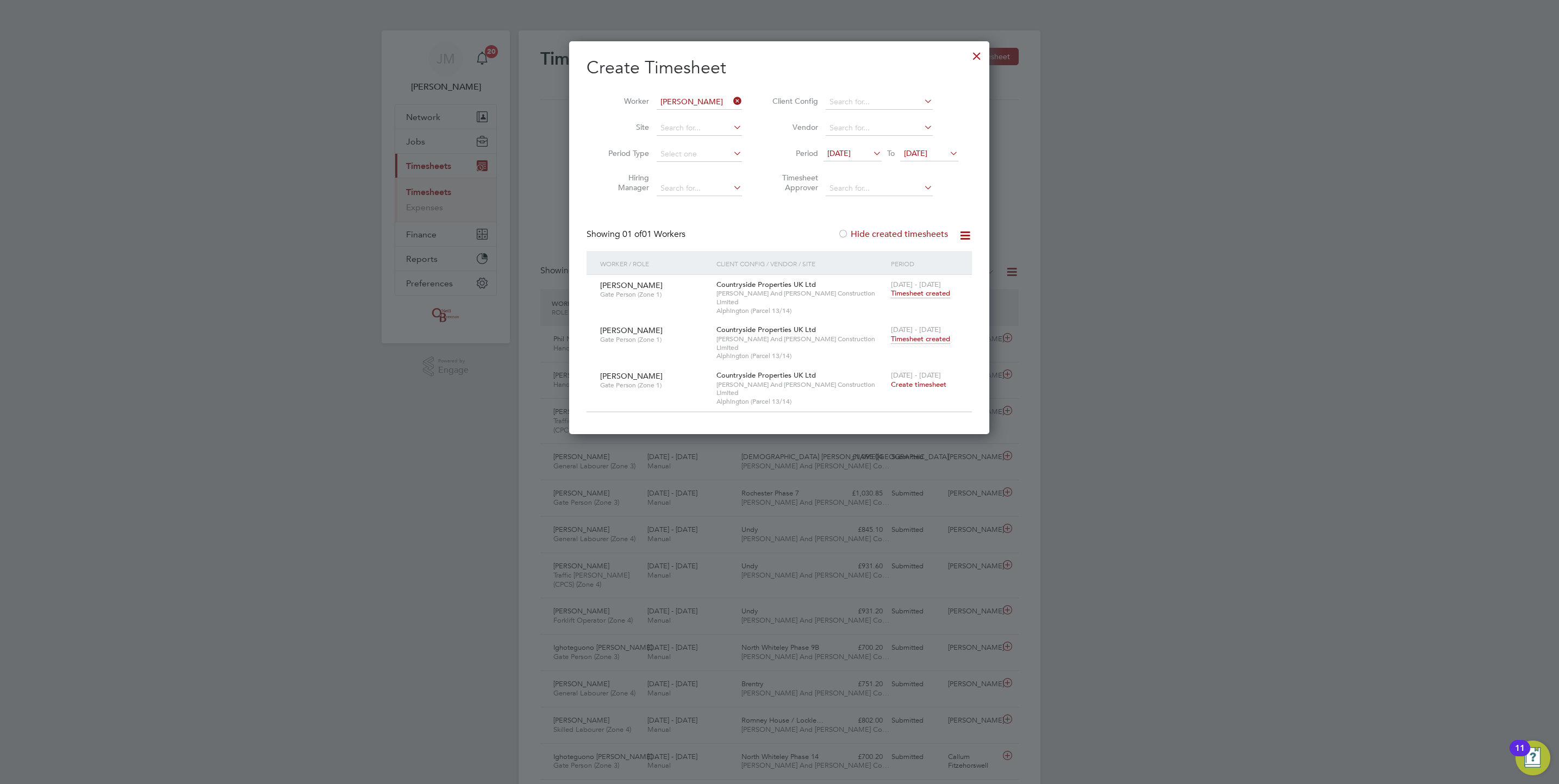
click at [942, 334] on span "Timesheet created" at bounding box center [921, 339] width 59 height 10
